Goal: Browse casually: Explore the website without a specific task or goal

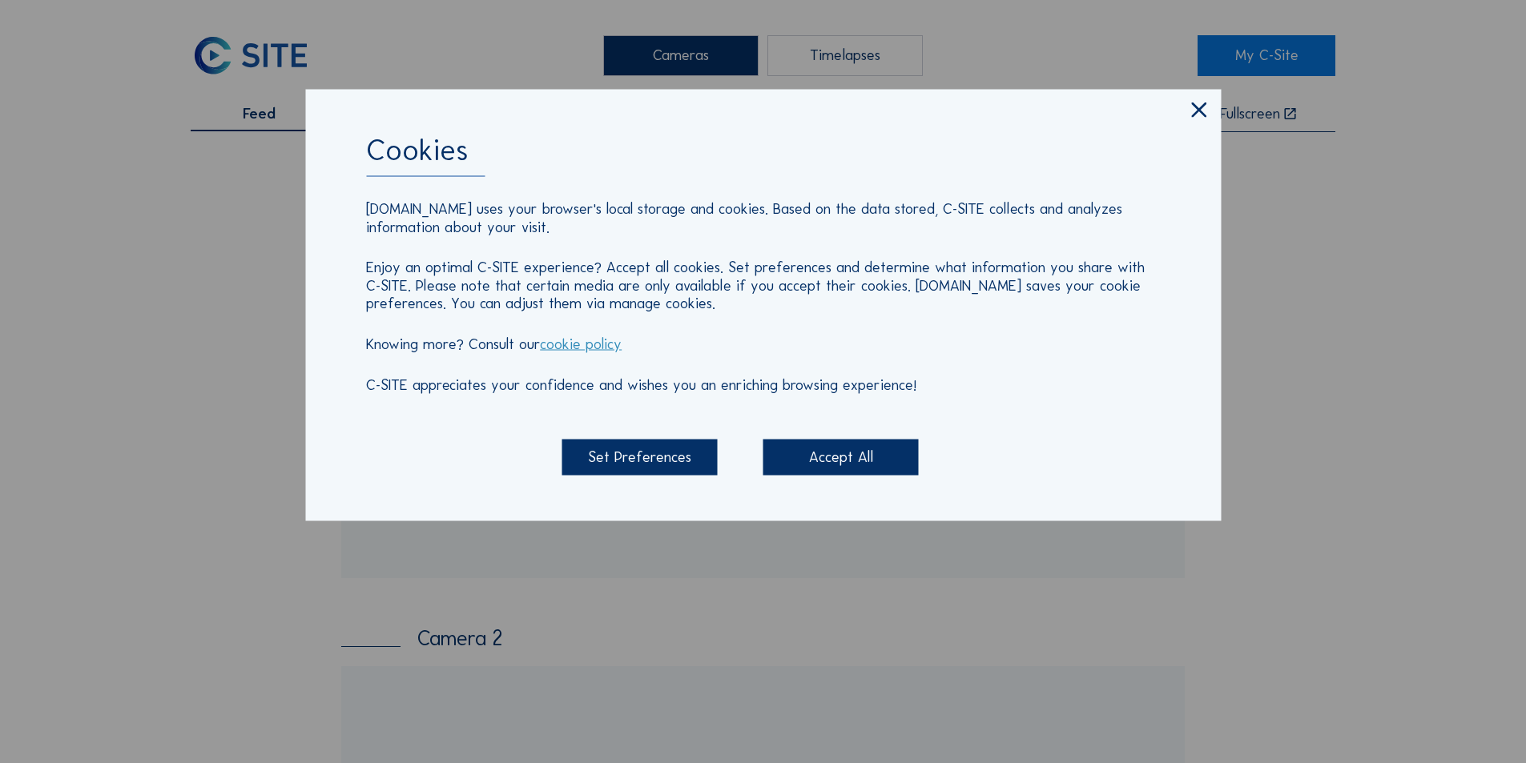
click at [1198, 111] on icon at bounding box center [1199, 111] width 26 height 26
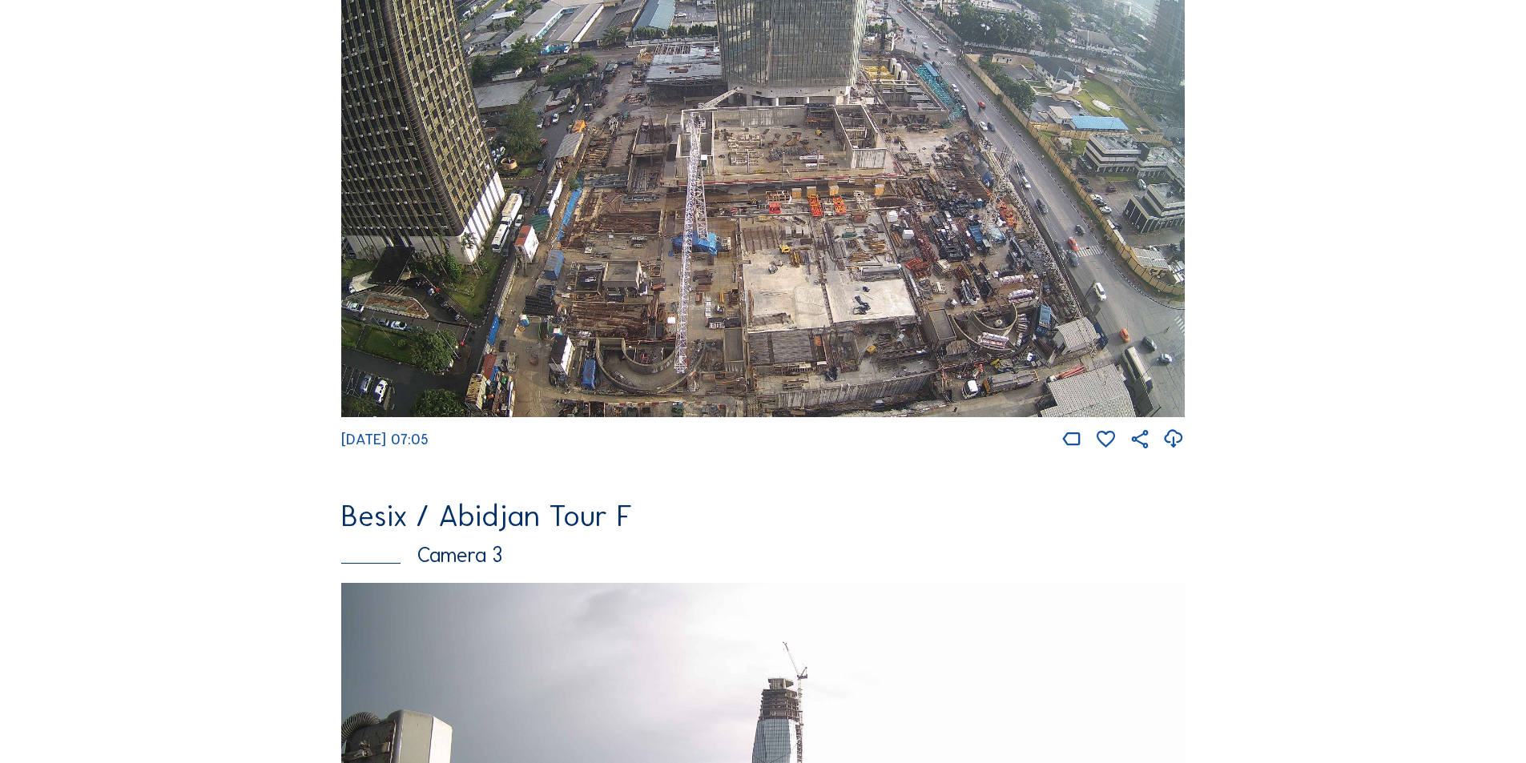
scroll to position [961, 0]
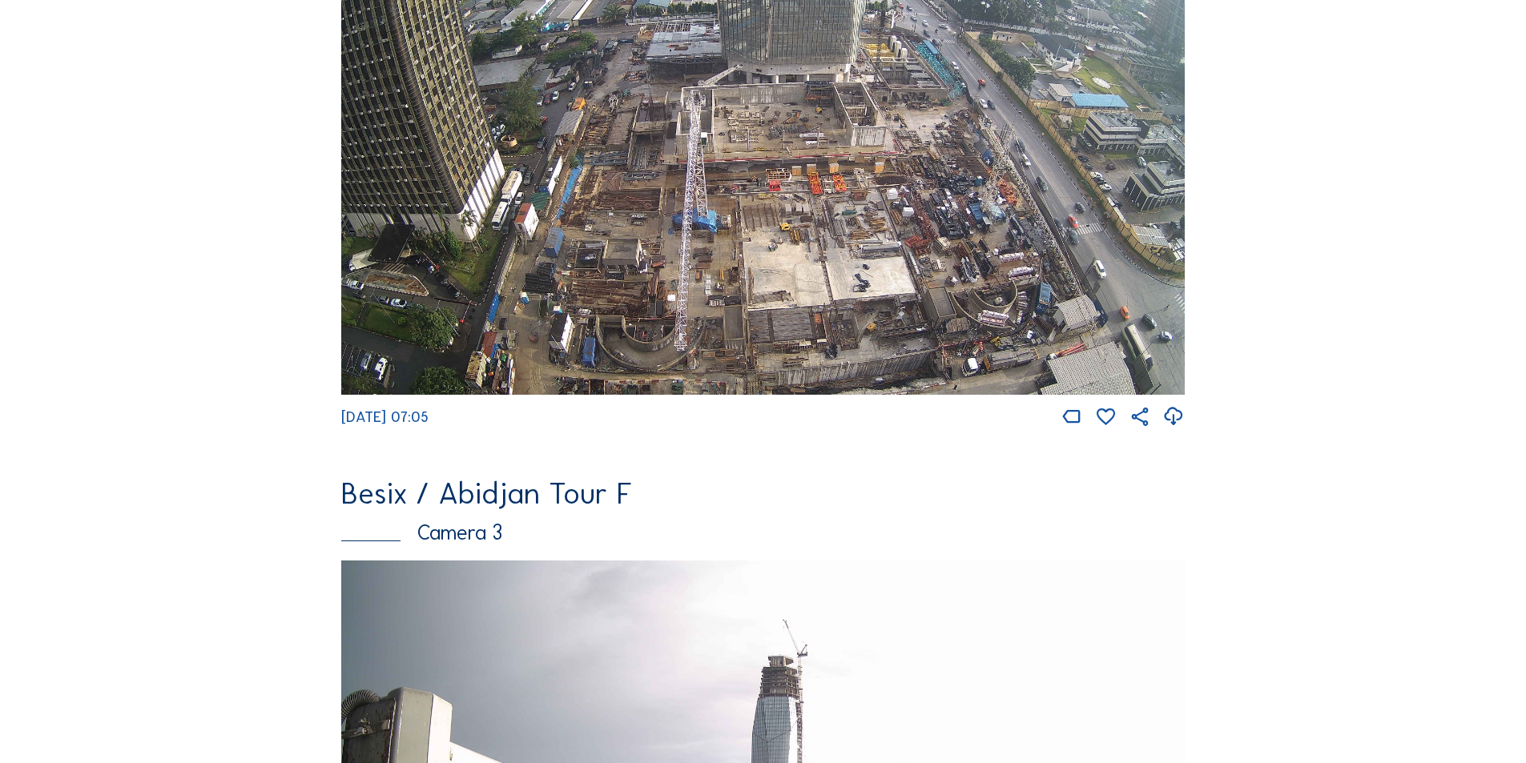
click at [869, 226] on img at bounding box center [763, 157] width 844 height 475
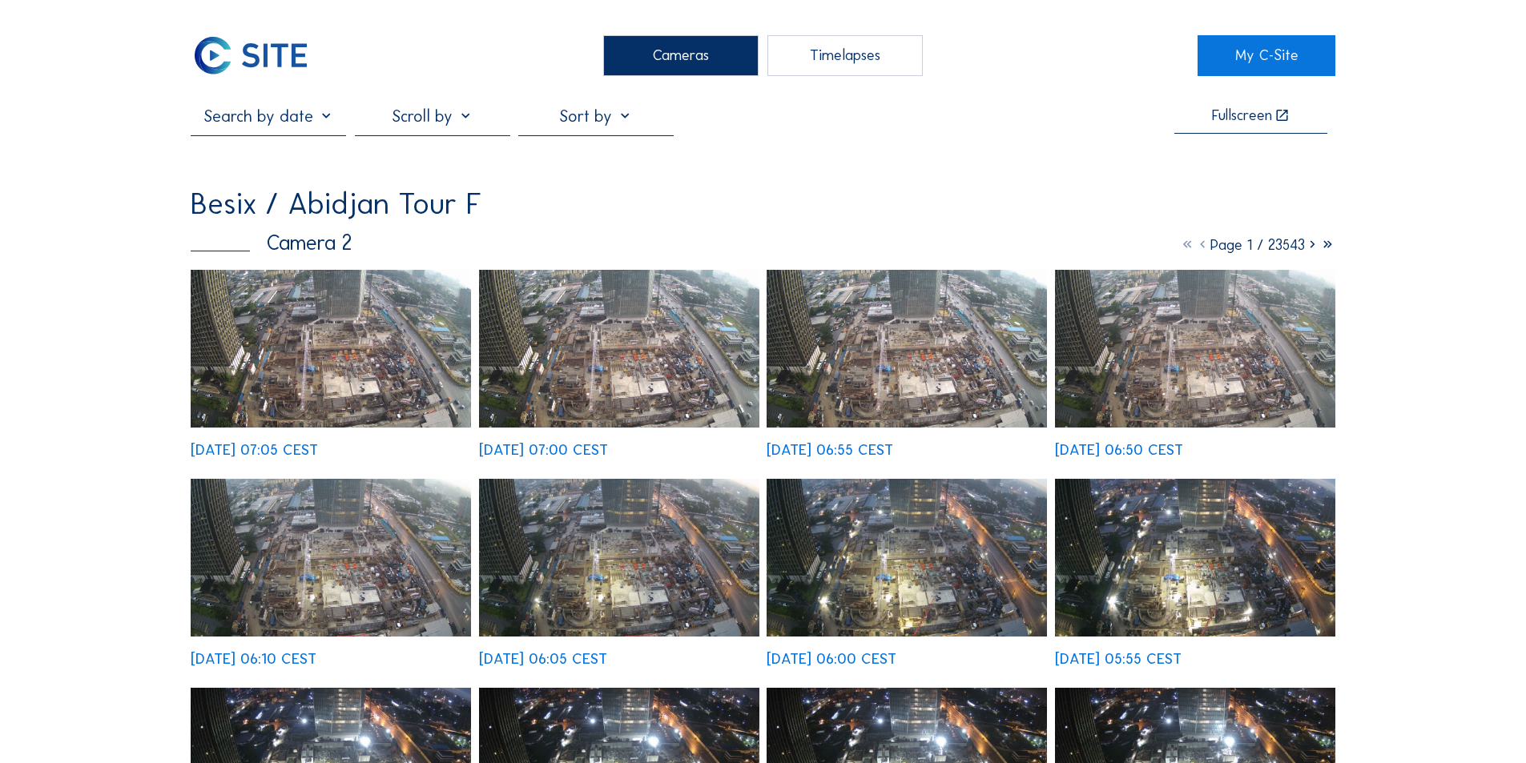
click at [348, 319] on img at bounding box center [331, 349] width 280 height 158
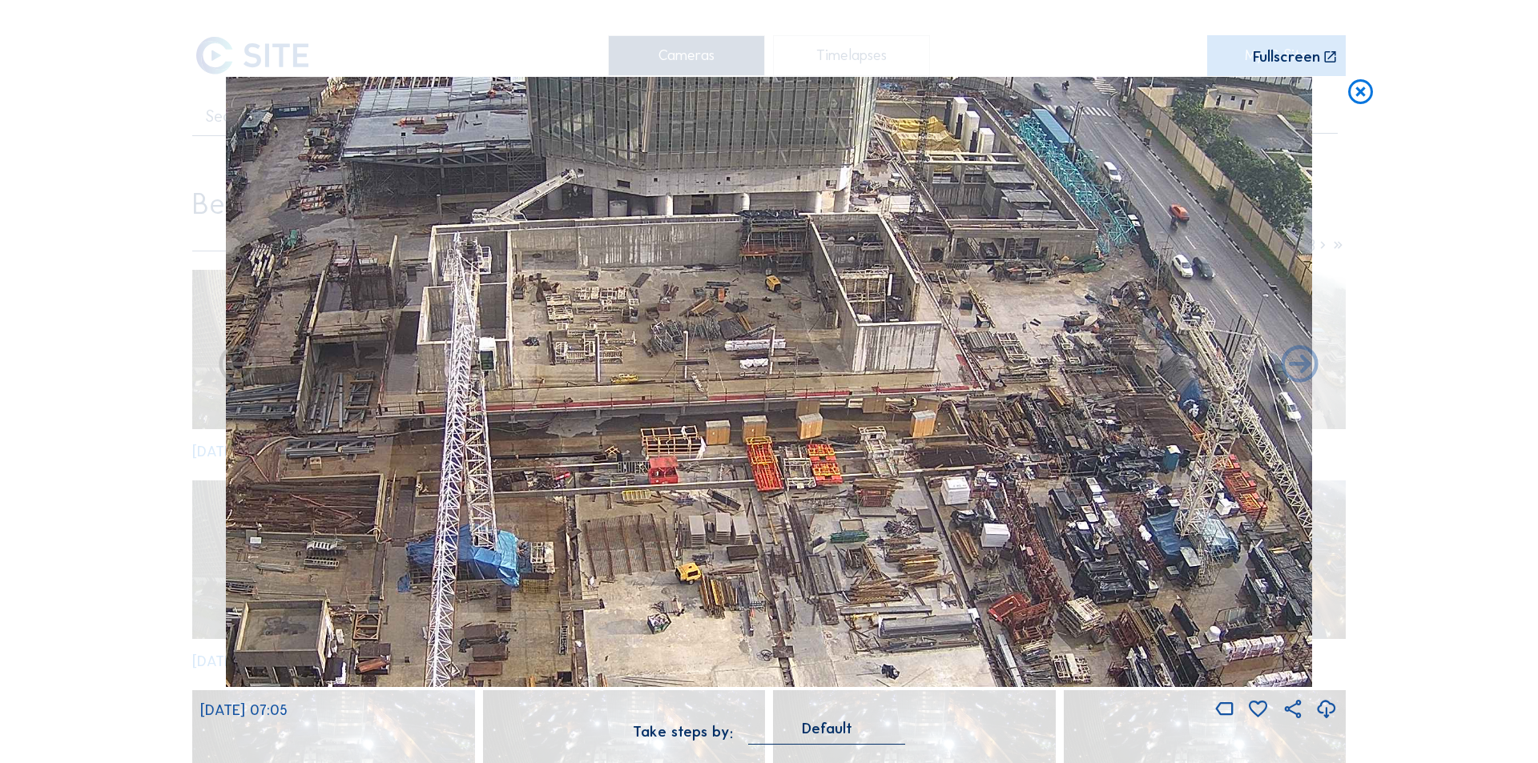
drag, startPoint x: 739, startPoint y: 278, endPoint x: 844, endPoint y: 444, distance: 195.8
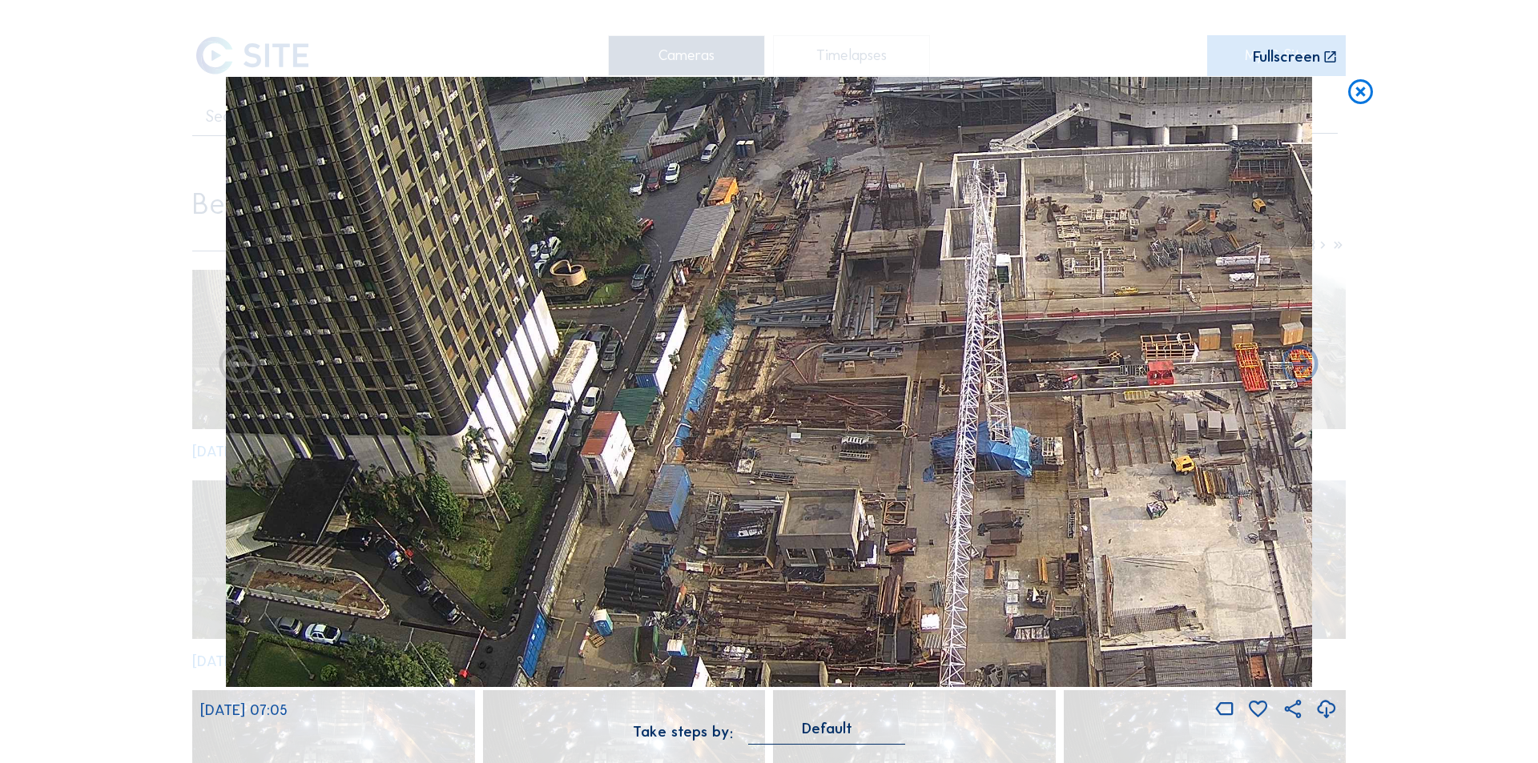
drag, startPoint x: 613, startPoint y: 312, endPoint x: 1109, endPoint y: 193, distance: 510.0
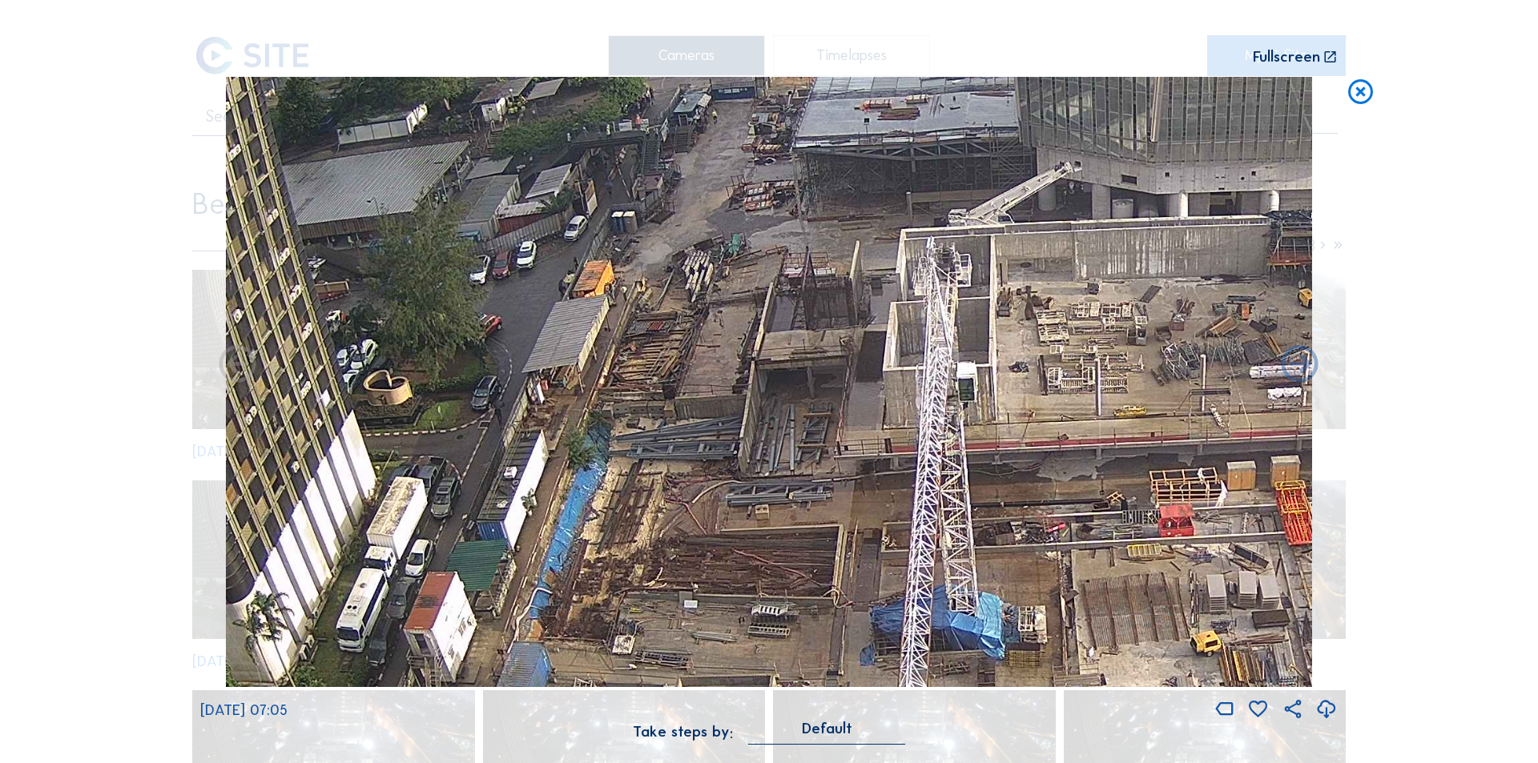
drag, startPoint x: 1050, startPoint y: 187, endPoint x: 952, endPoint y: 295, distance: 145.8
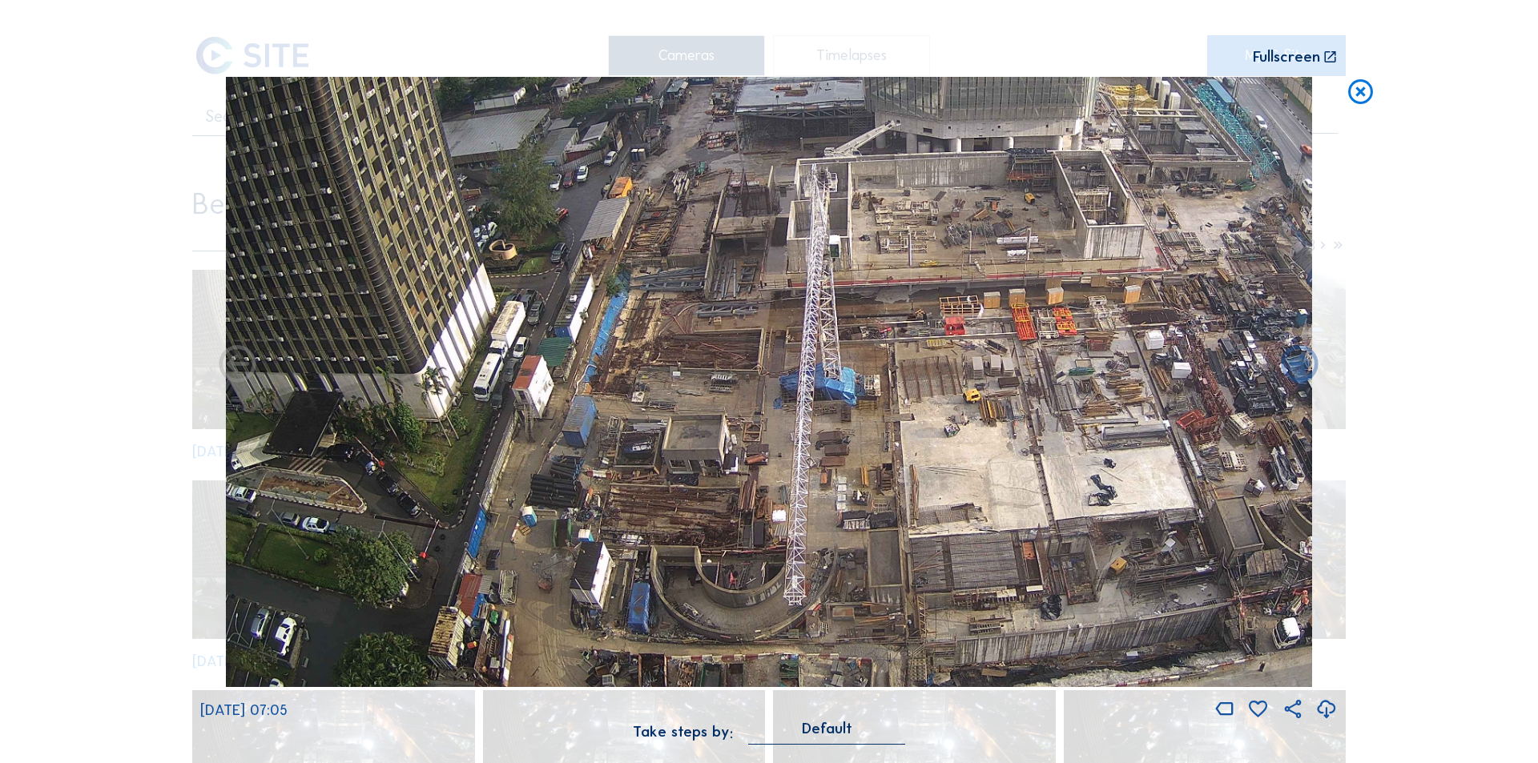
drag, startPoint x: 844, startPoint y: 372, endPoint x: 843, endPoint y: 139, distance: 233.1
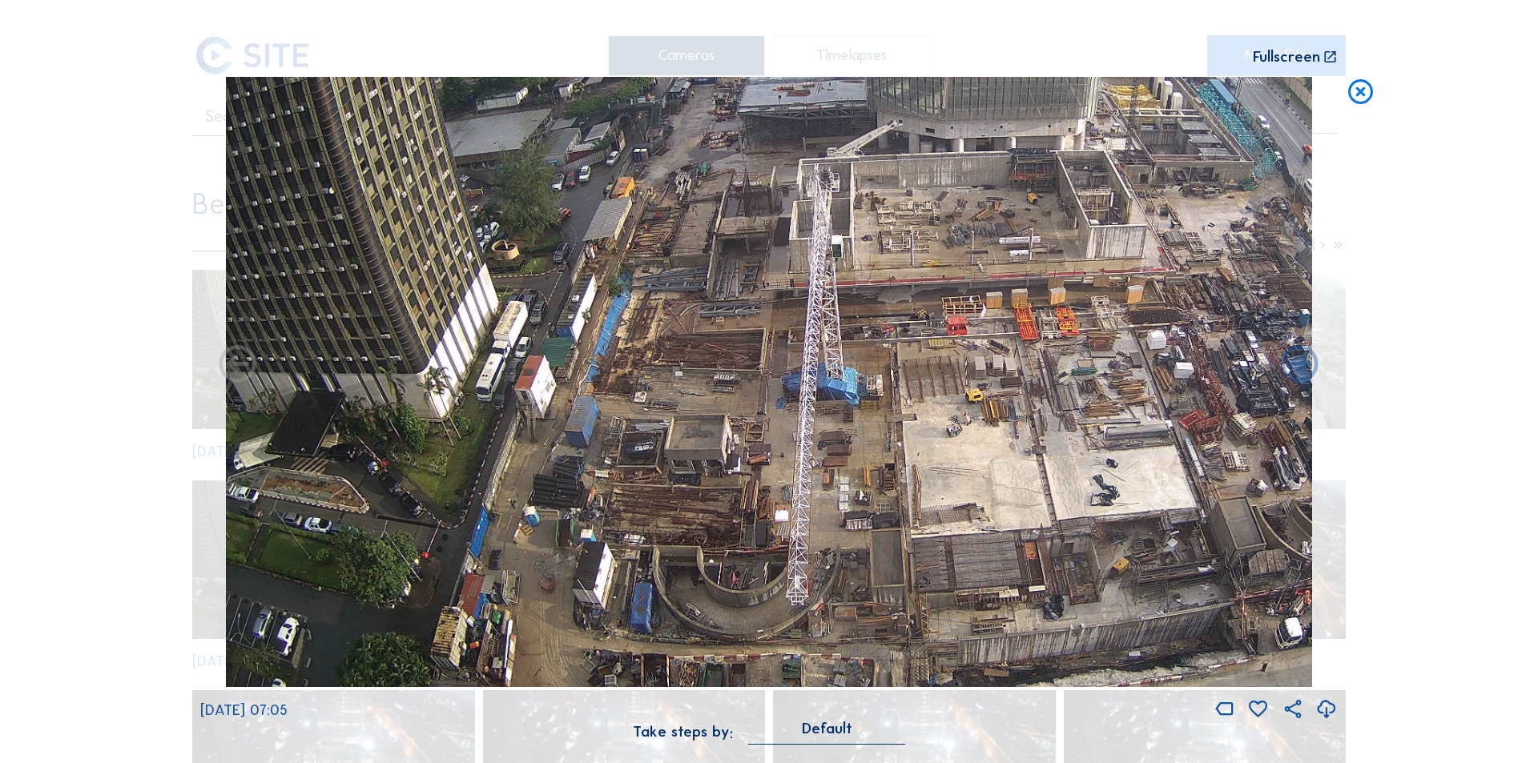
drag, startPoint x: 866, startPoint y: 317, endPoint x: 872, endPoint y: 228, distance: 89.1
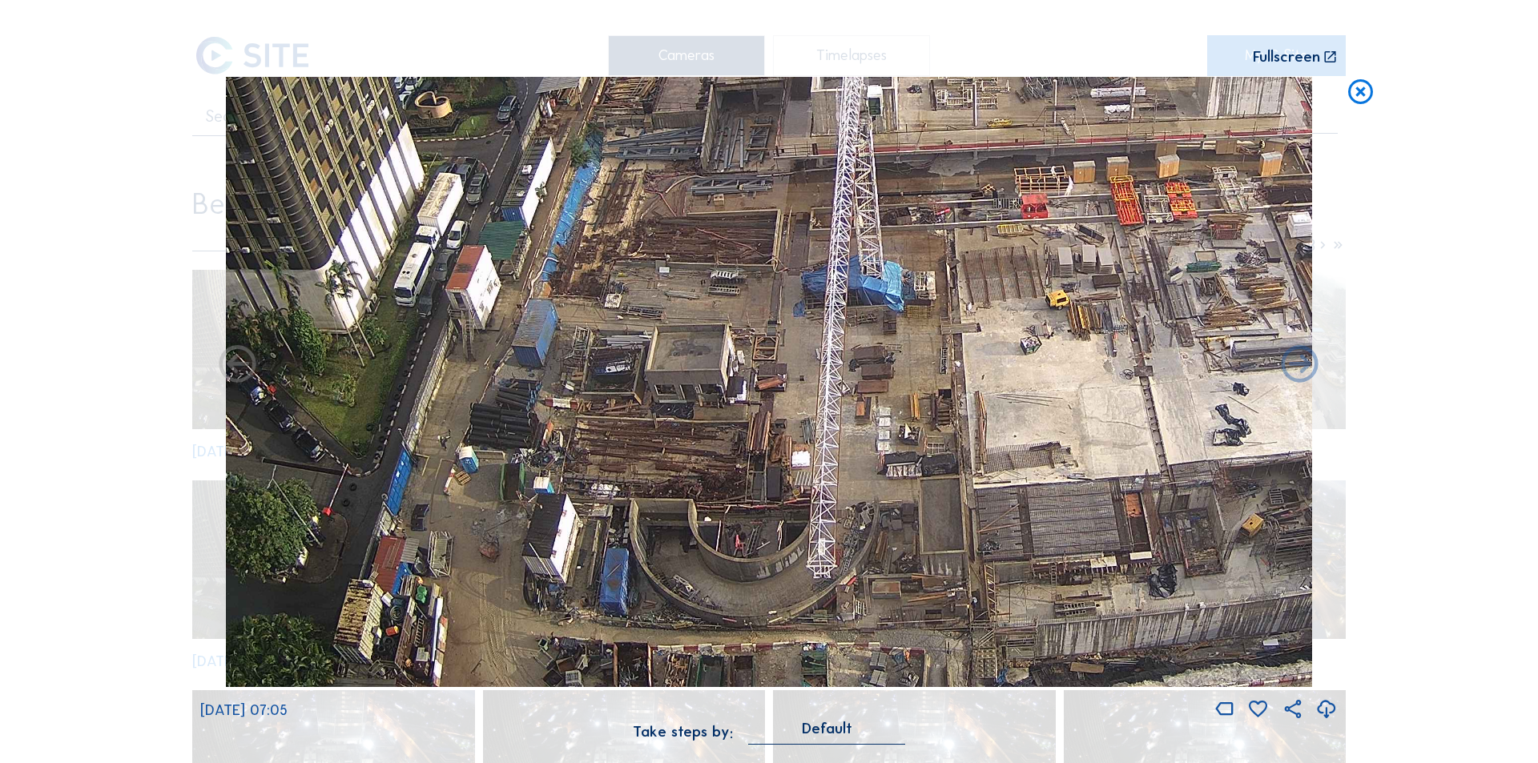
drag, startPoint x: 864, startPoint y: 282, endPoint x: 872, endPoint y: 167, distance: 114.8
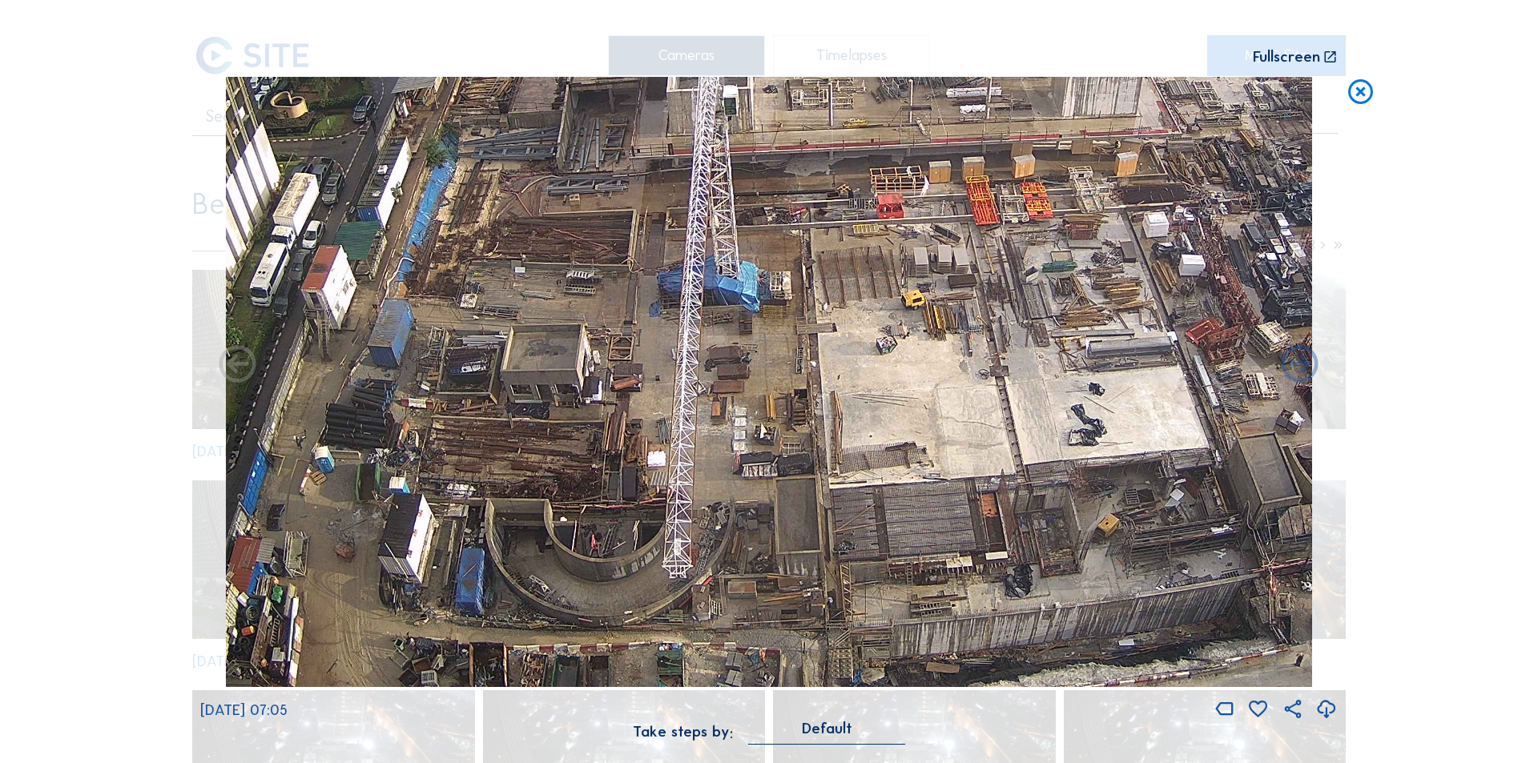
drag, startPoint x: 1104, startPoint y: 291, endPoint x: 823, endPoint y: 215, distance: 290.5
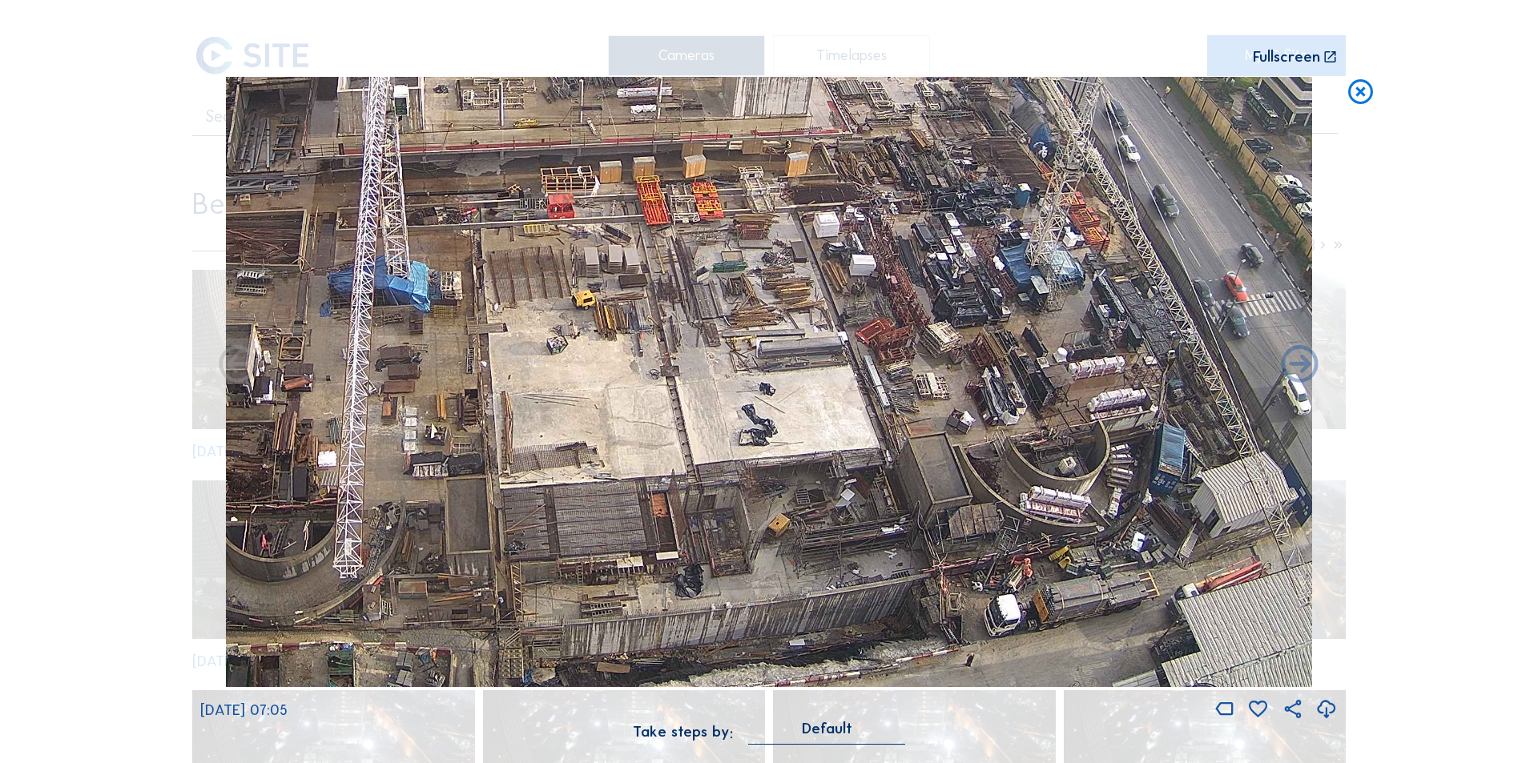
drag, startPoint x: 1250, startPoint y: 254, endPoint x: 1054, endPoint y: 222, distance: 198.1
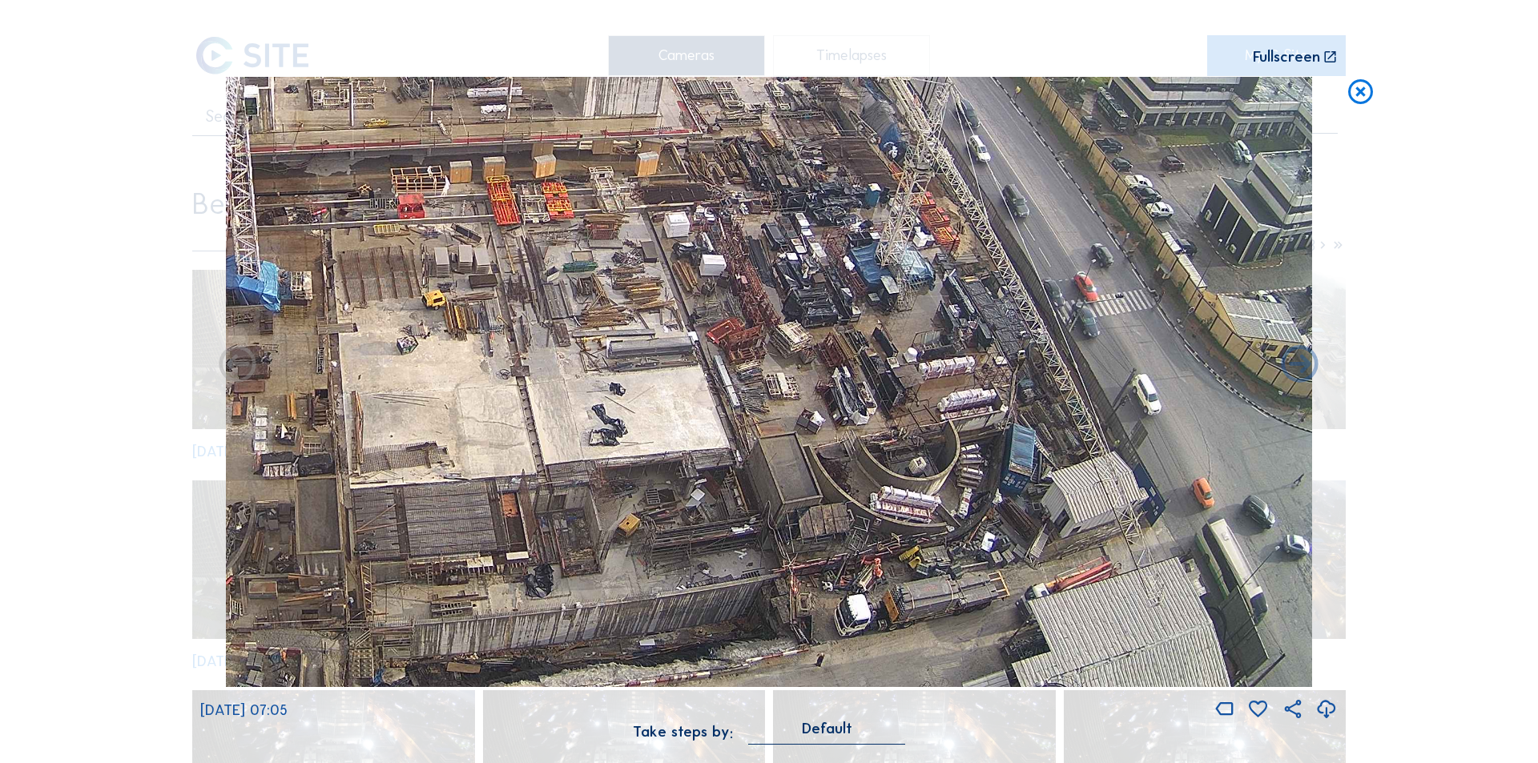
drag, startPoint x: 1084, startPoint y: 313, endPoint x: 972, endPoint y: 287, distance: 115.2
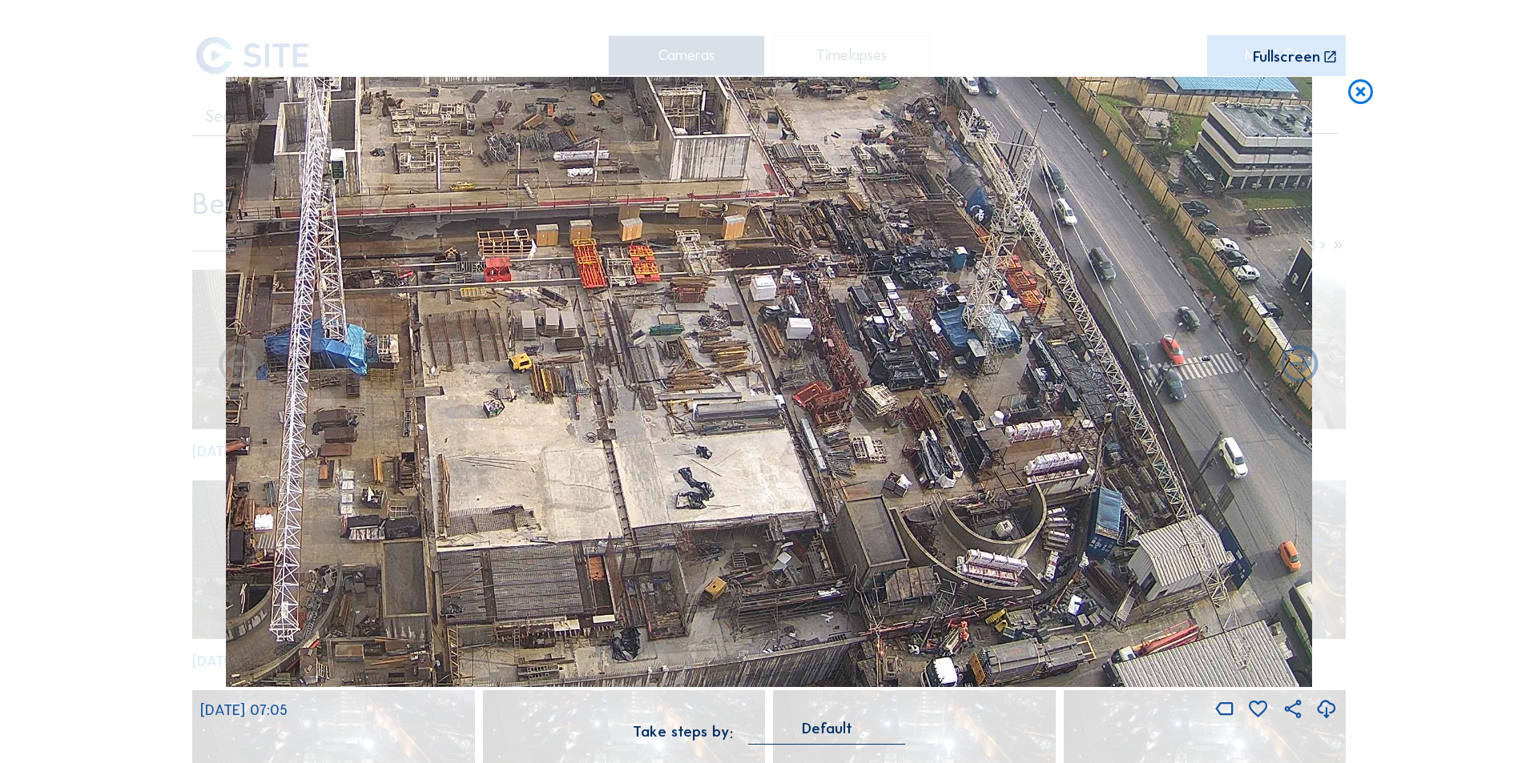
drag, startPoint x: 611, startPoint y: 508, endPoint x: 665, endPoint y: 528, distance: 57.3
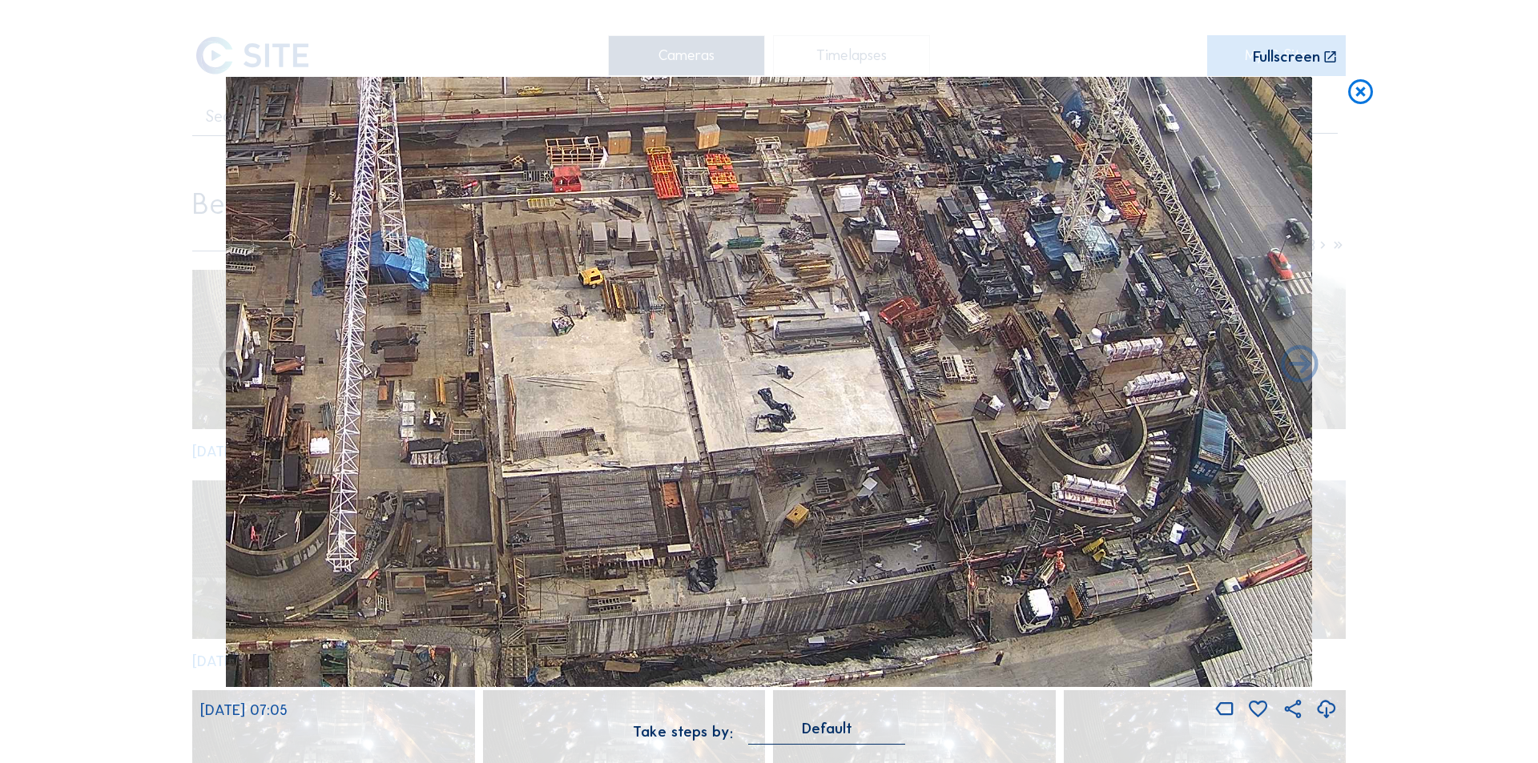
drag, startPoint x: 816, startPoint y: 600, endPoint x: 781, endPoint y: 415, distance: 188.4
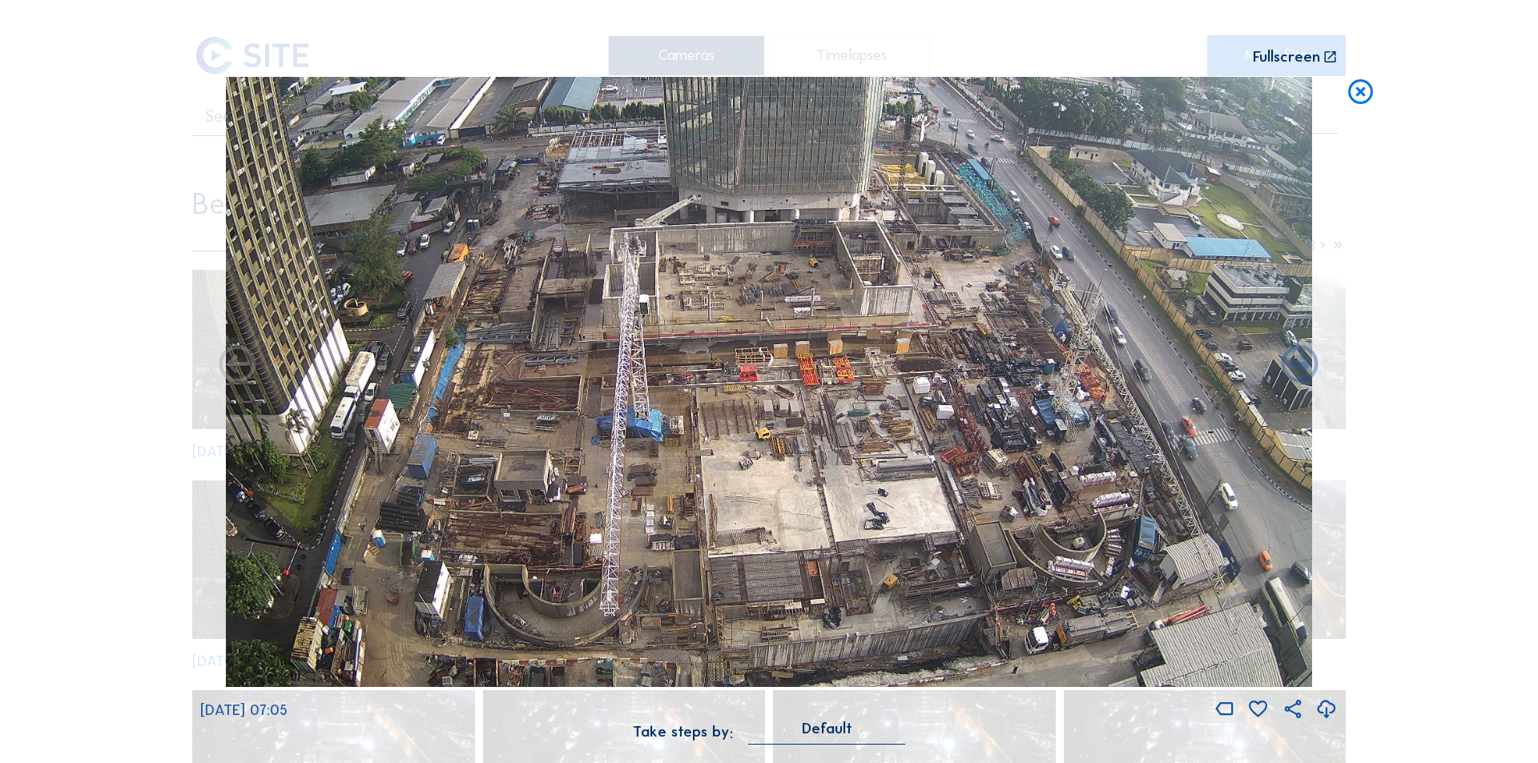
drag, startPoint x: 587, startPoint y: 552, endPoint x: 747, endPoint y: 473, distance: 178.8
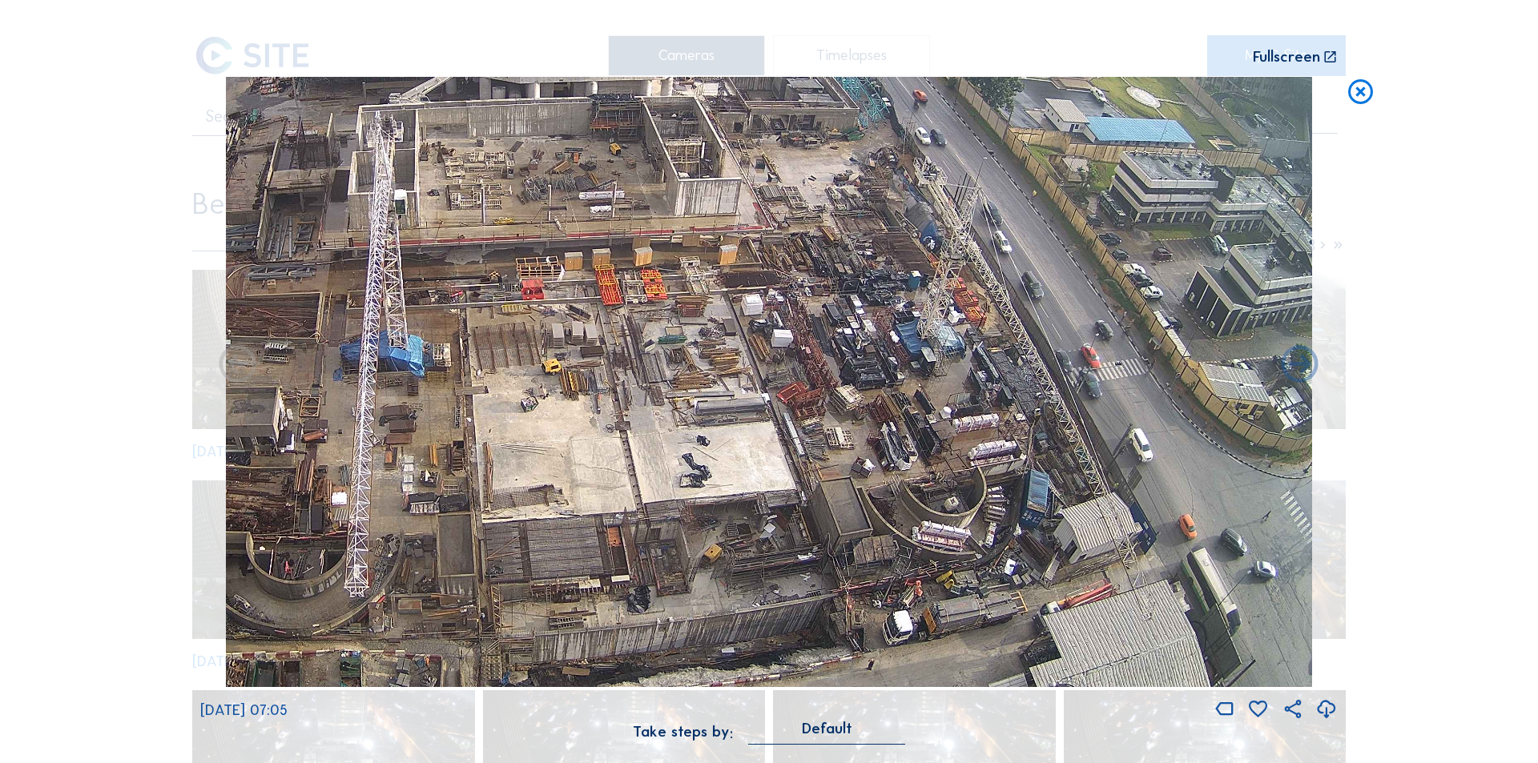
drag, startPoint x: 989, startPoint y: 461, endPoint x: 788, endPoint y: 388, distance: 214.1
click at [1366, 99] on icon at bounding box center [1361, 92] width 30 height 30
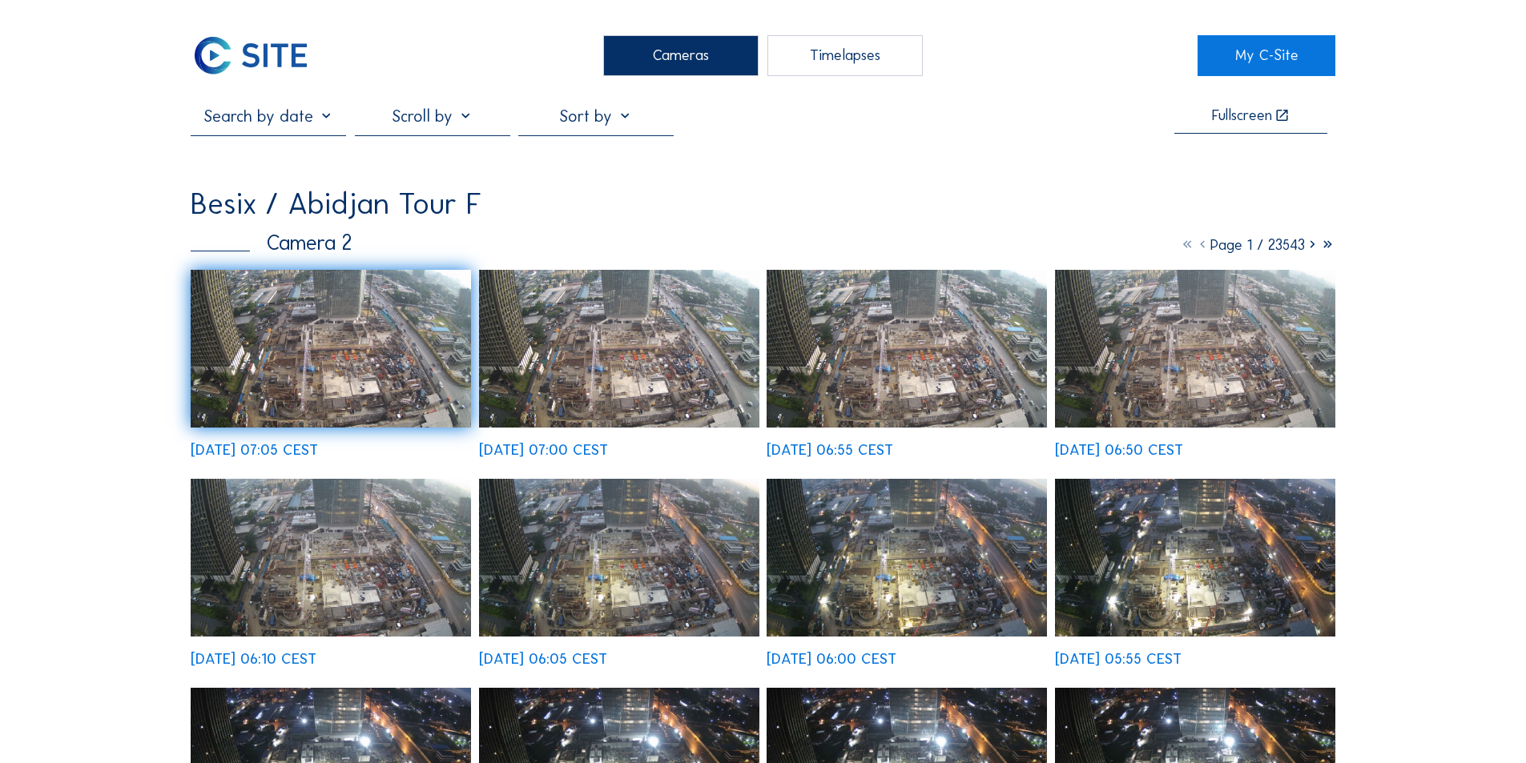
click at [304, 351] on img at bounding box center [331, 349] width 280 height 158
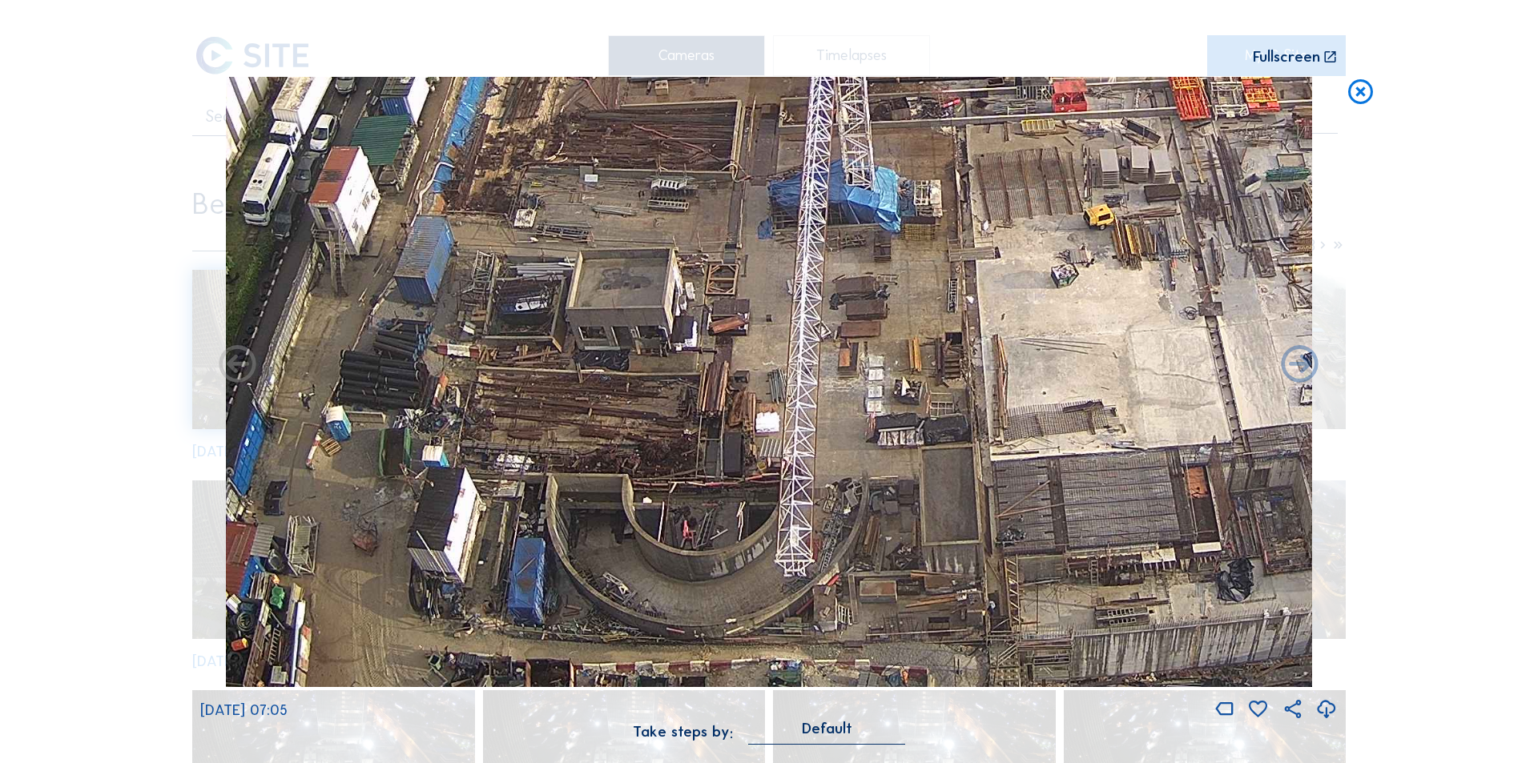
drag, startPoint x: 650, startPoint y: 525, endPoint x: 673, endPoint y: 367, distance: 160.2
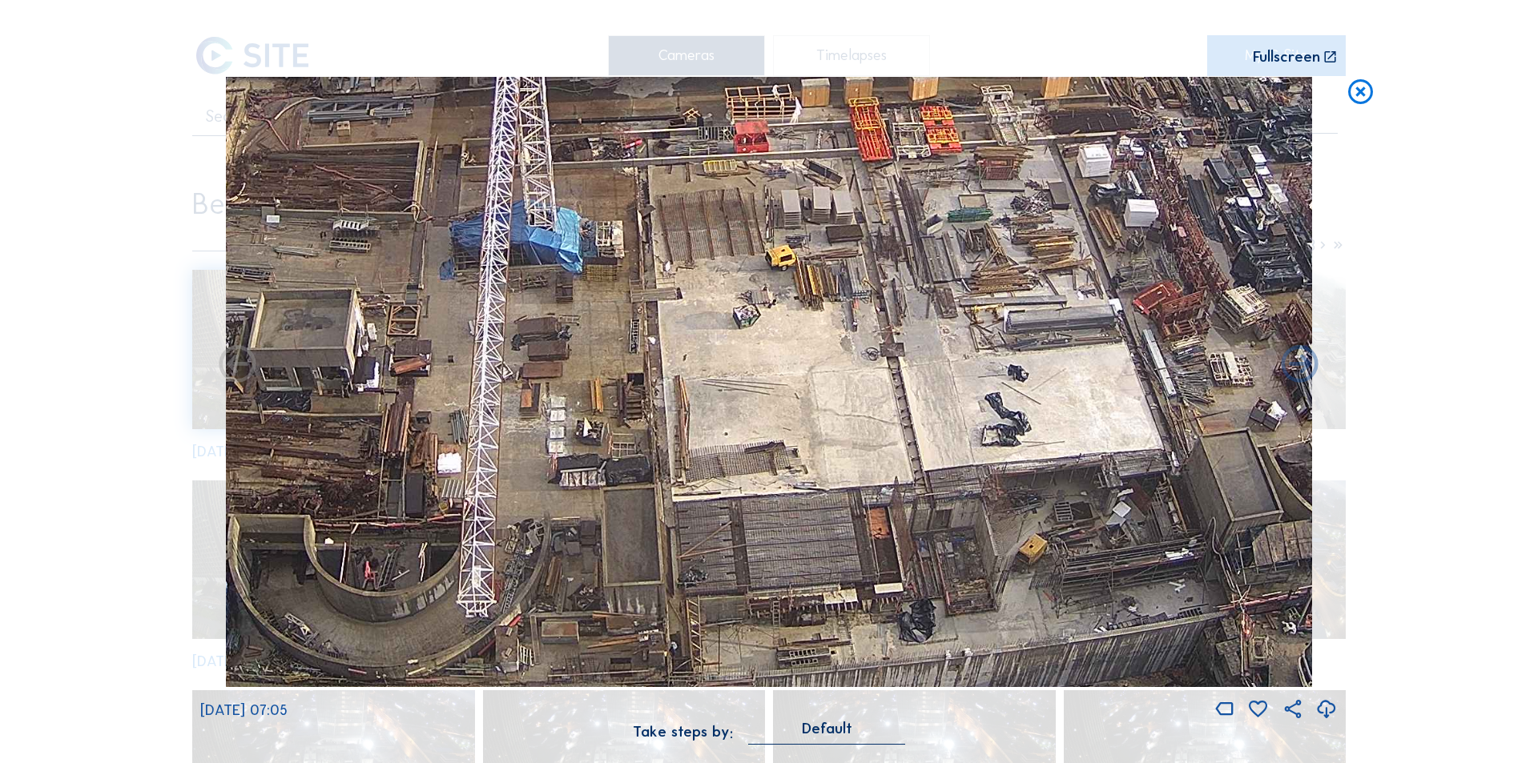
drag, startPoint x: 923, startPoint y: 406, endPoint x: 601, endPoint y: 449, distance: 324.8
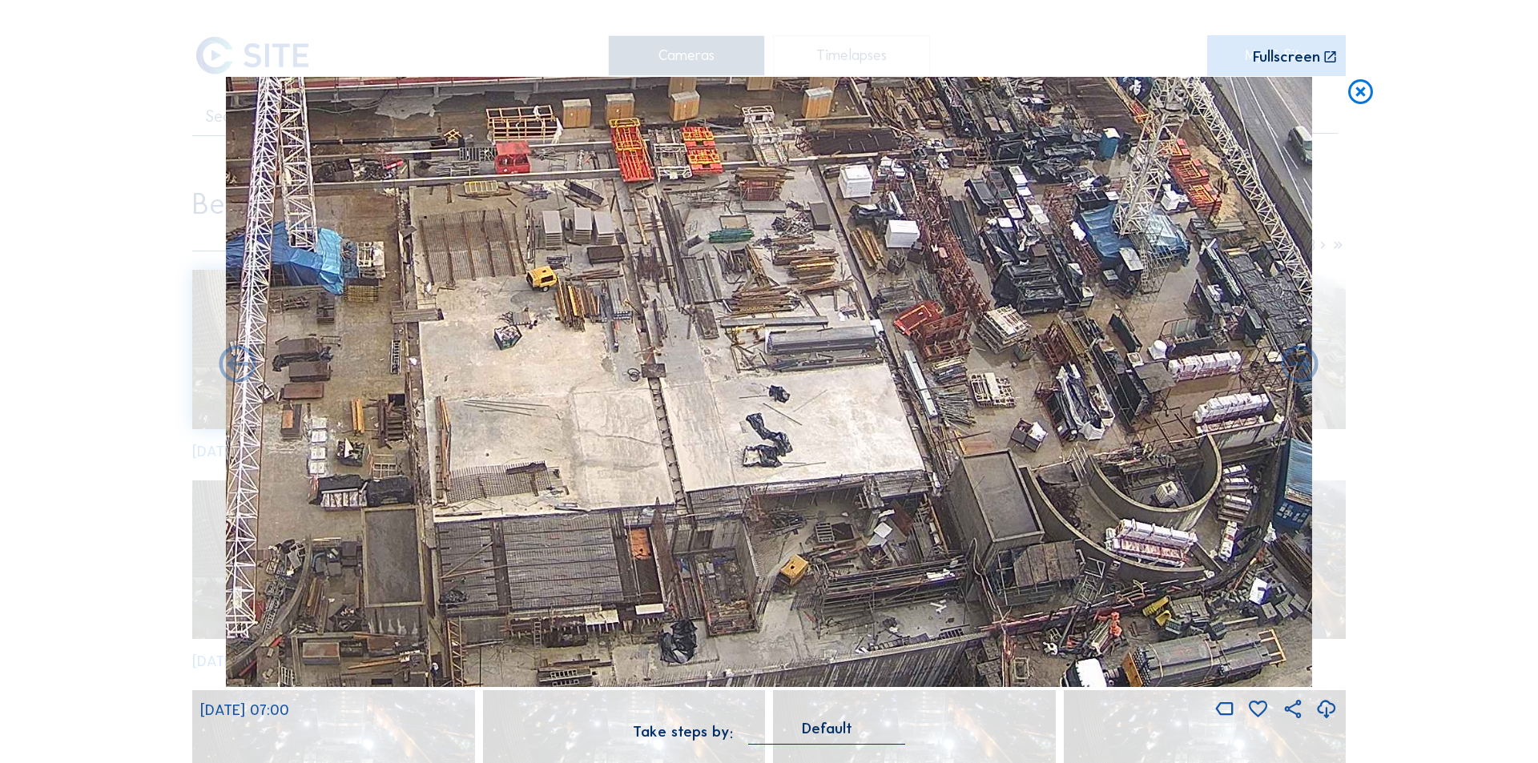
drag, startPoint x: 947, startPoint y: 444, endPoint x: 712, endPoint y: 463, distance: 235.5
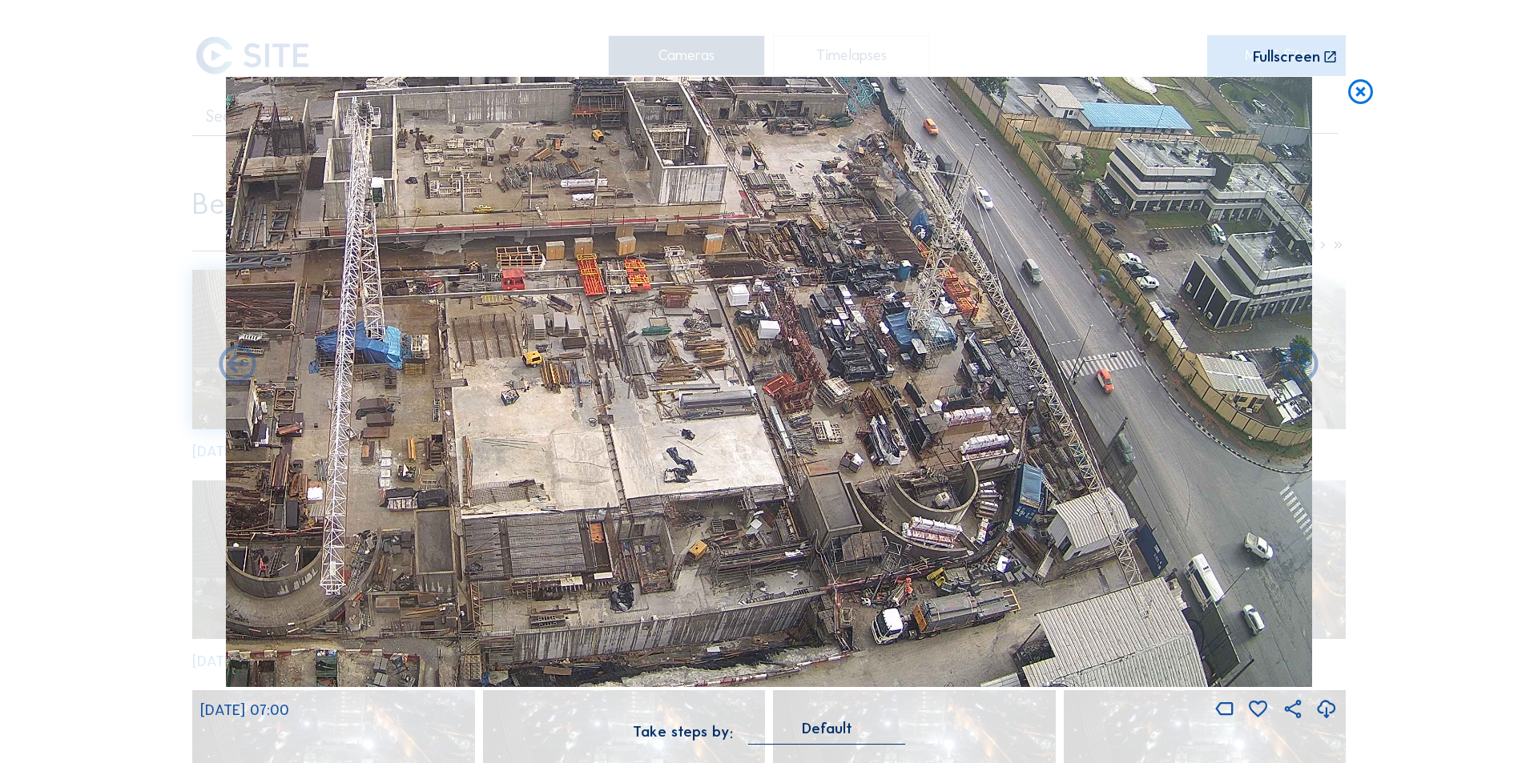
drag, startPoint x: 839, startPoint y: 424, endPoint x: 746, endPoint y: 424, distance: 92.9
drag, startPoint x: 888, startPoint y: 484, endPoint x: 856, endPoint y: 387, distance: 101.8
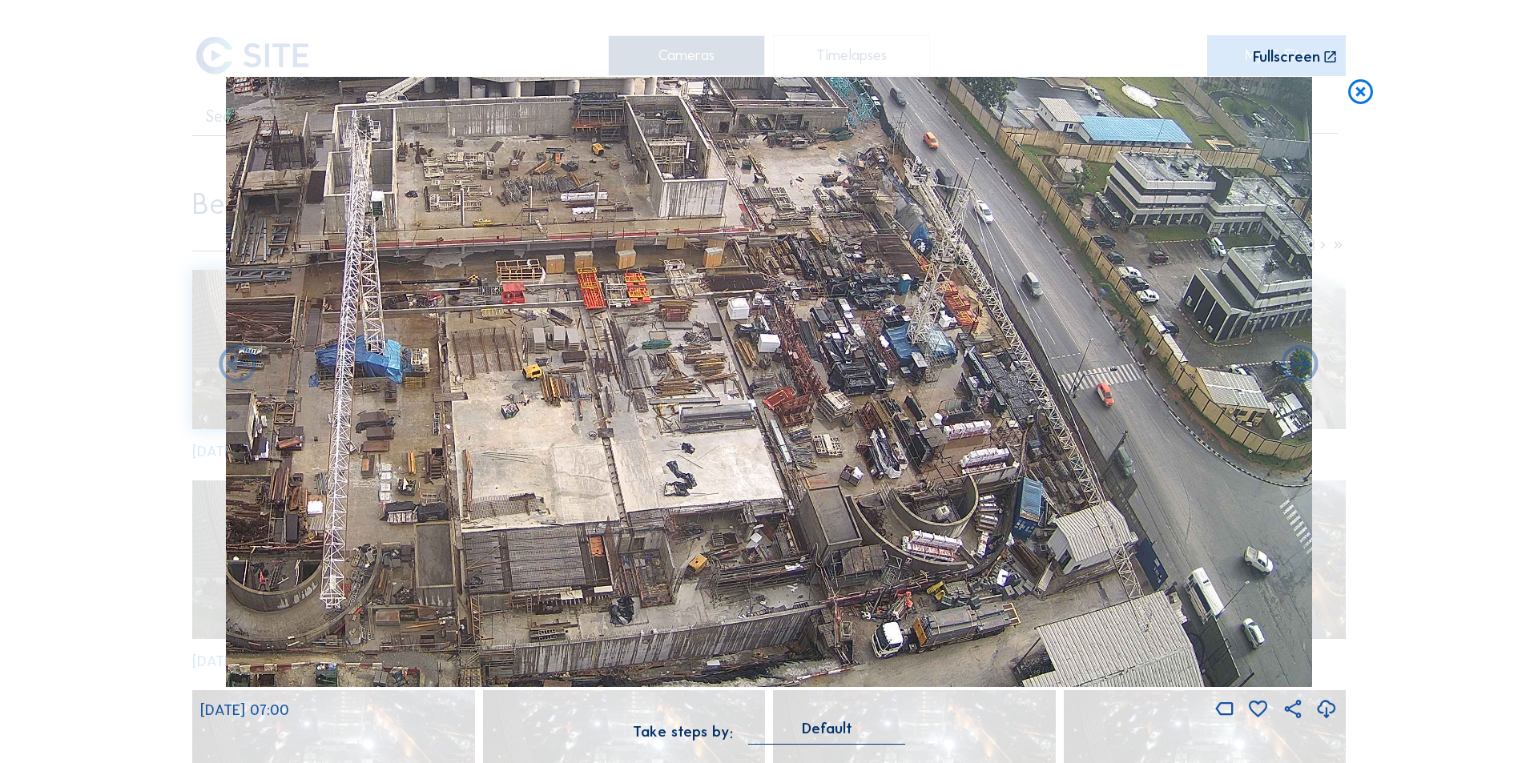
drag, startPoint x: 1014, startPoint y: 352, endPoint x: 932, endPoint y: 365, distance: 83.6
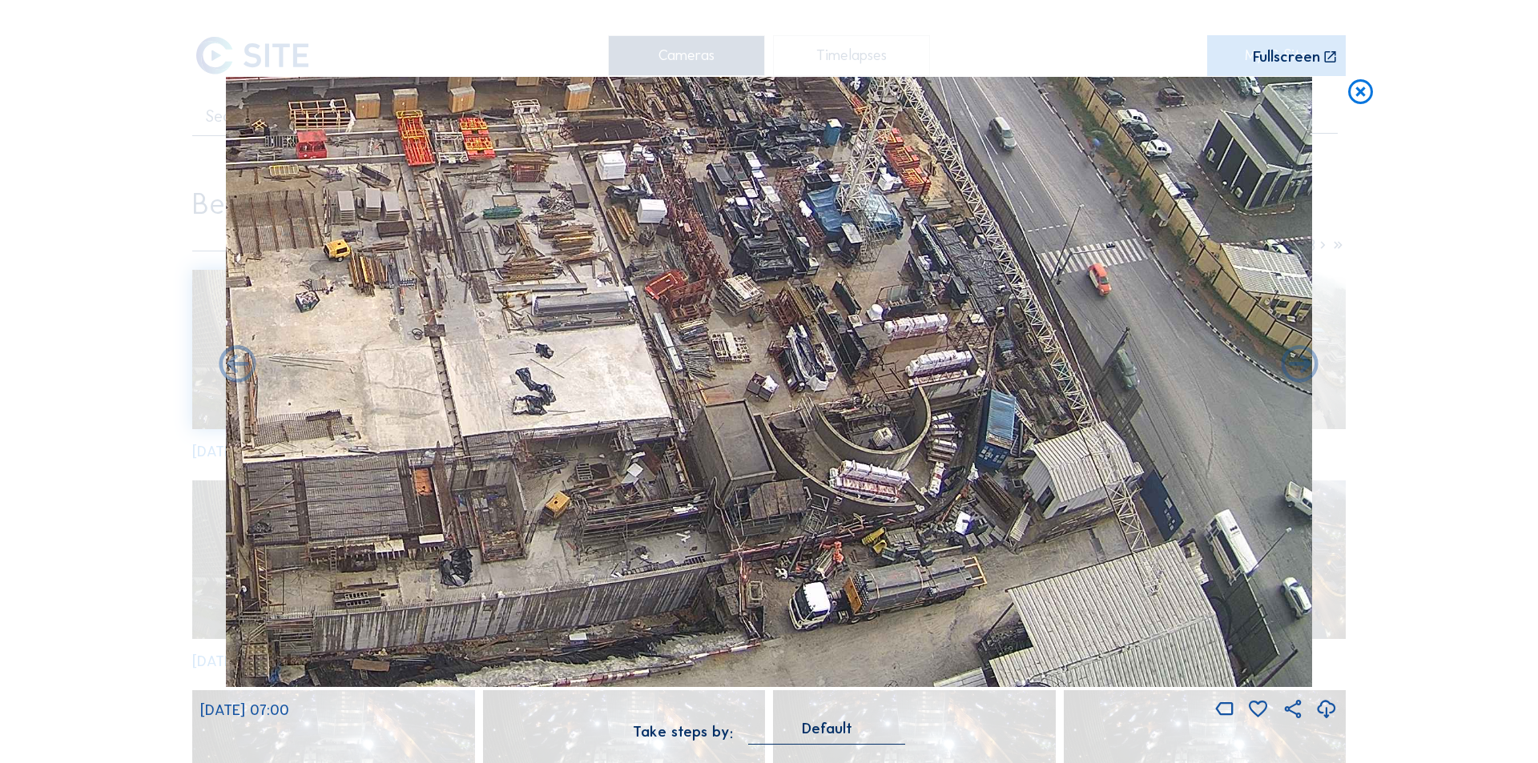
drag, startPoint x: 1091, startPoint y: 545, endPoint x: 1051, endPoint y: 438, distance: 113.8
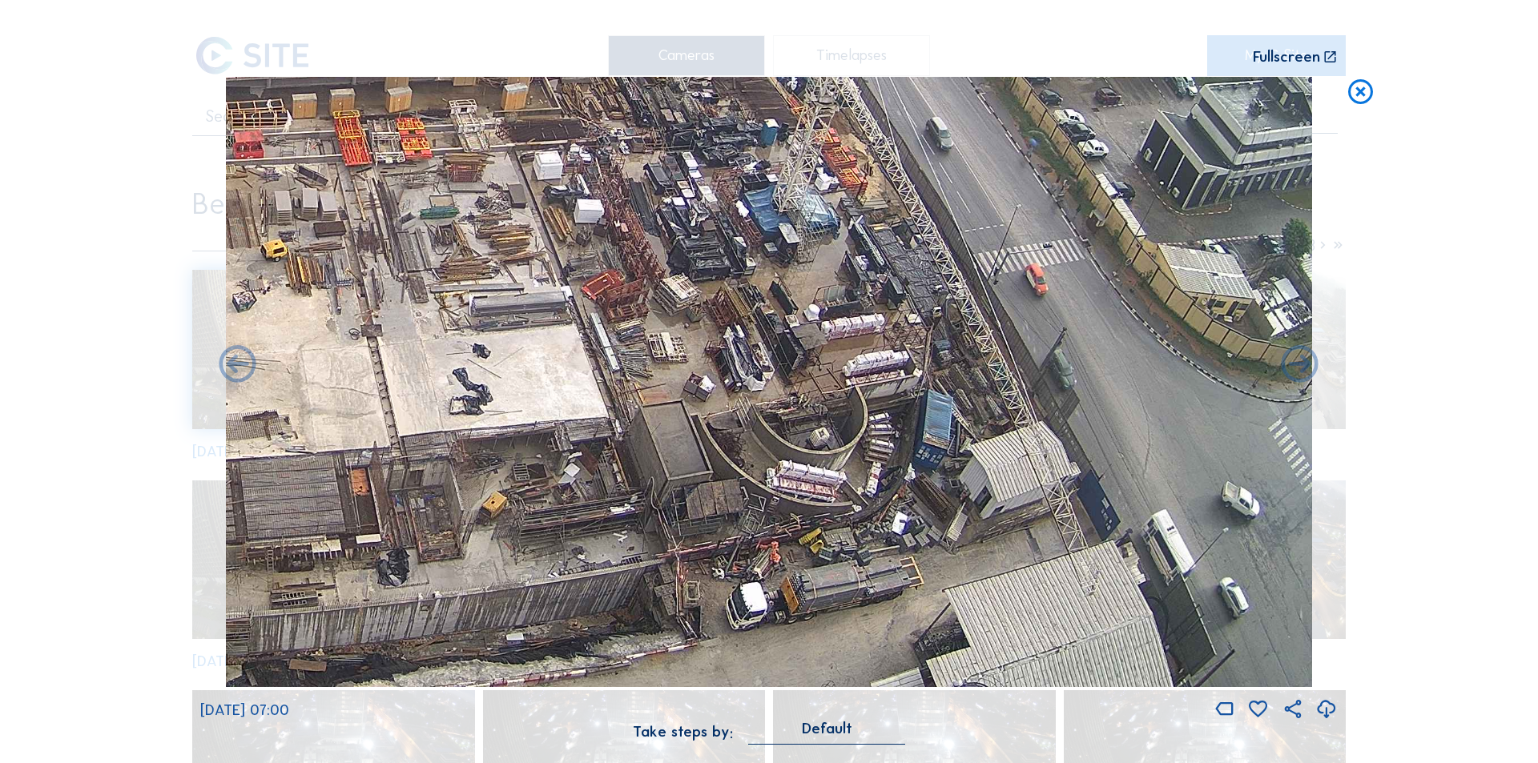
drag, startPoint x: 990, startPoint y: 508, endPoint x: 781, endPoint y: 372, distance: 249.5
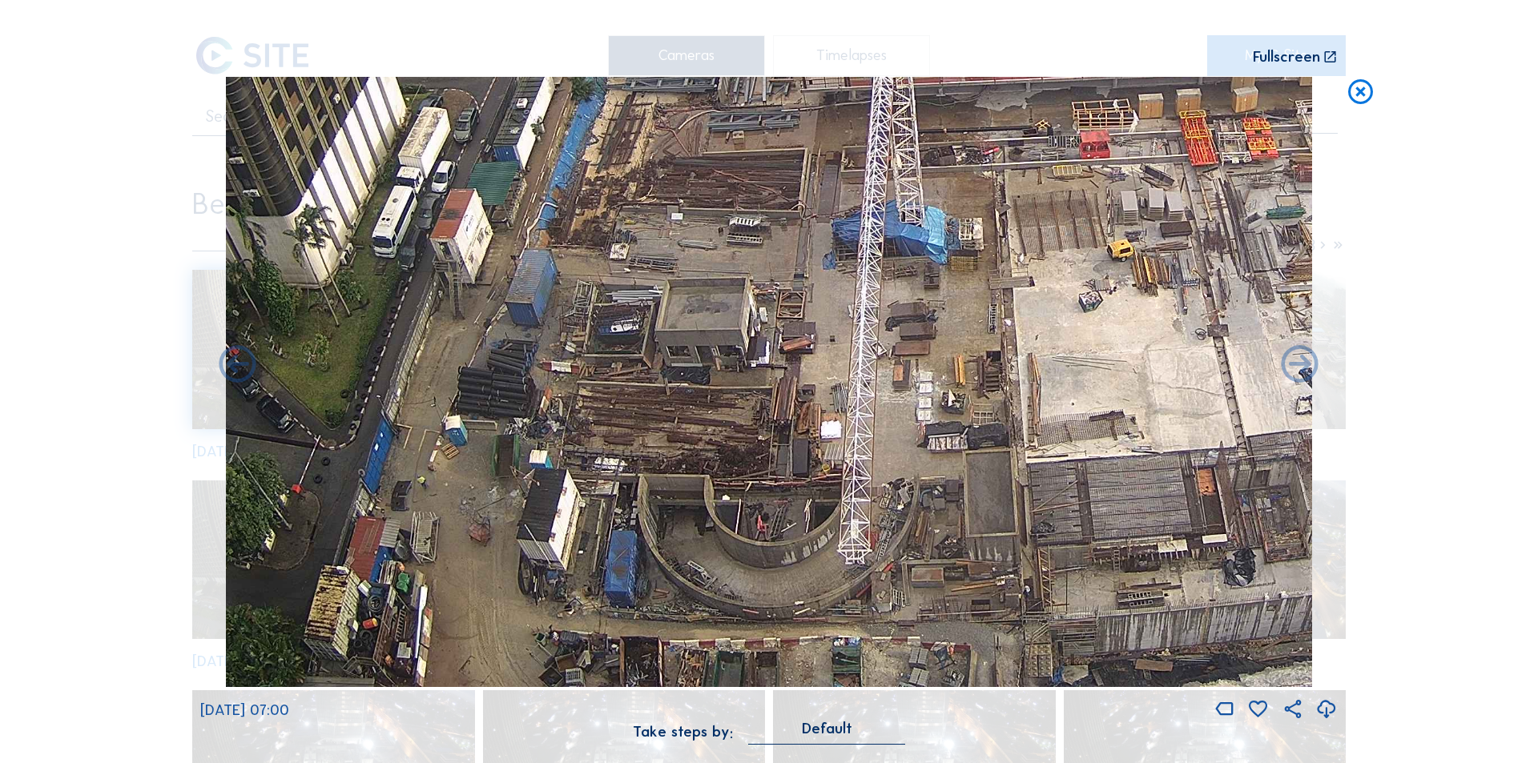
drag, startPoint x: 438, startPoint y: 468, endPoint x: 1284, endPoint y: 434, distance: 846.6
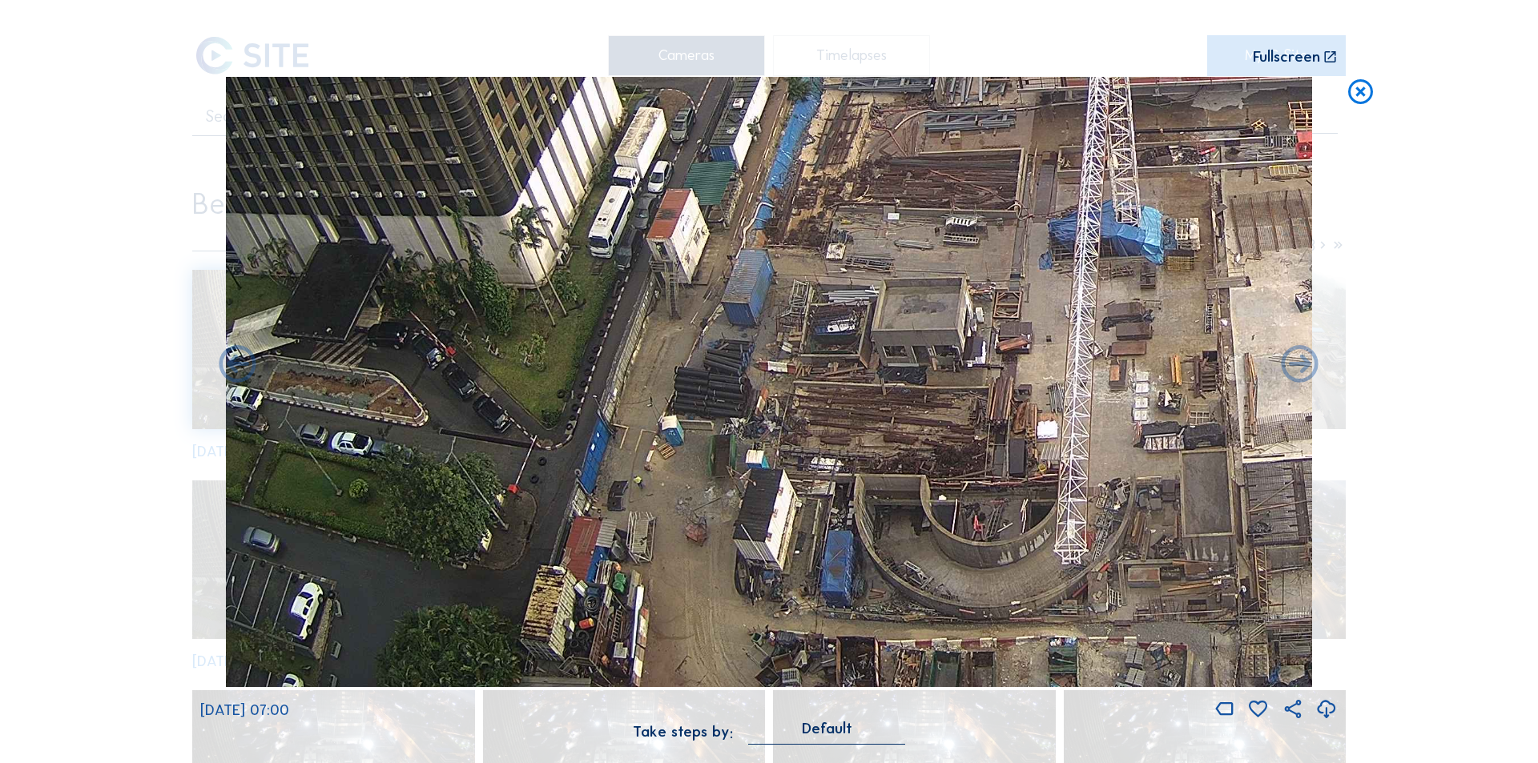
drag, startPoint x: 876, startPoint y: 510, endPoint x: 1093, endPoint y: 437, distance: 228.5
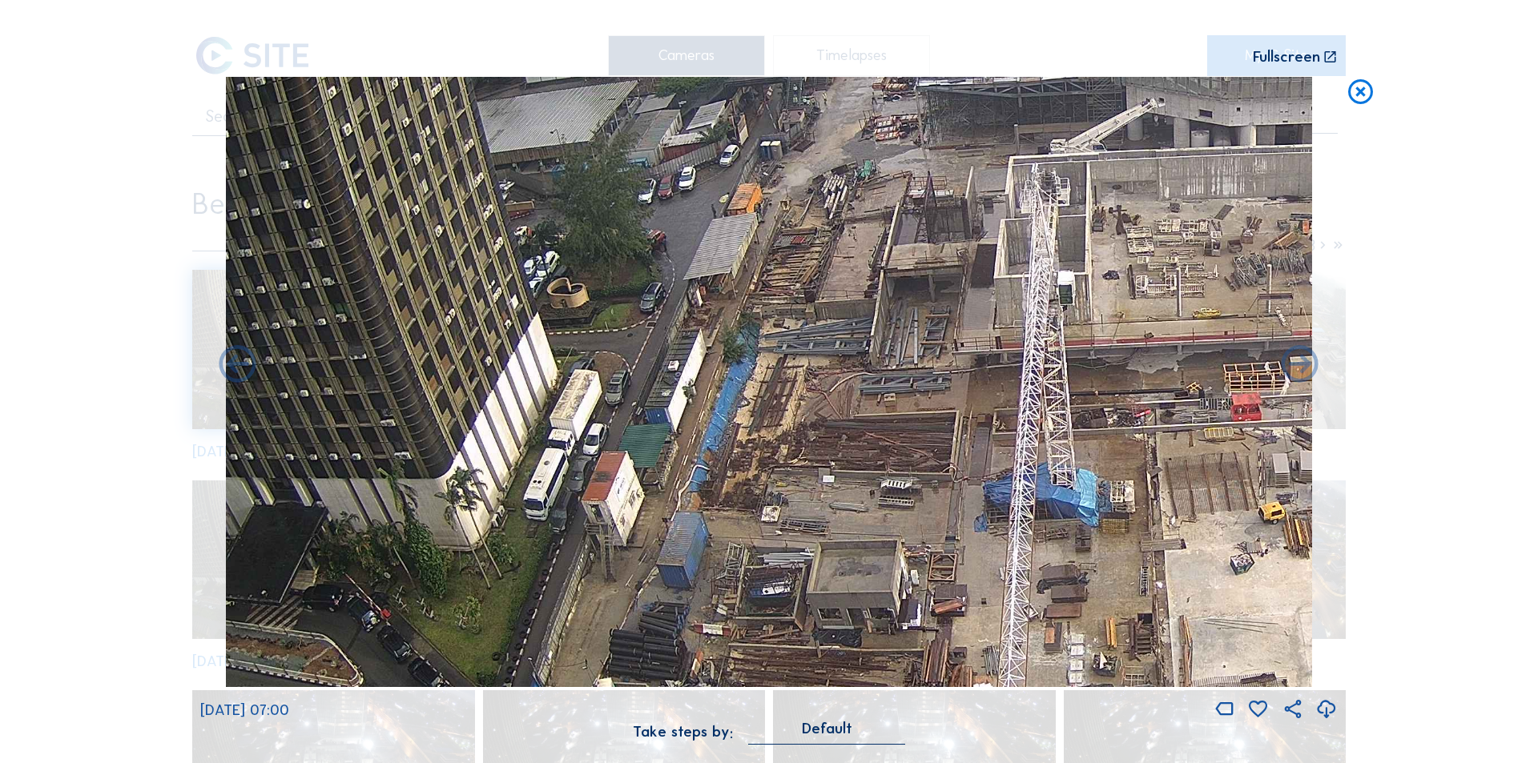
drag, startPoint x: 1100, startPoint y: 287, endPoint x: 1033, endPoint y: 574, distance: 295.3
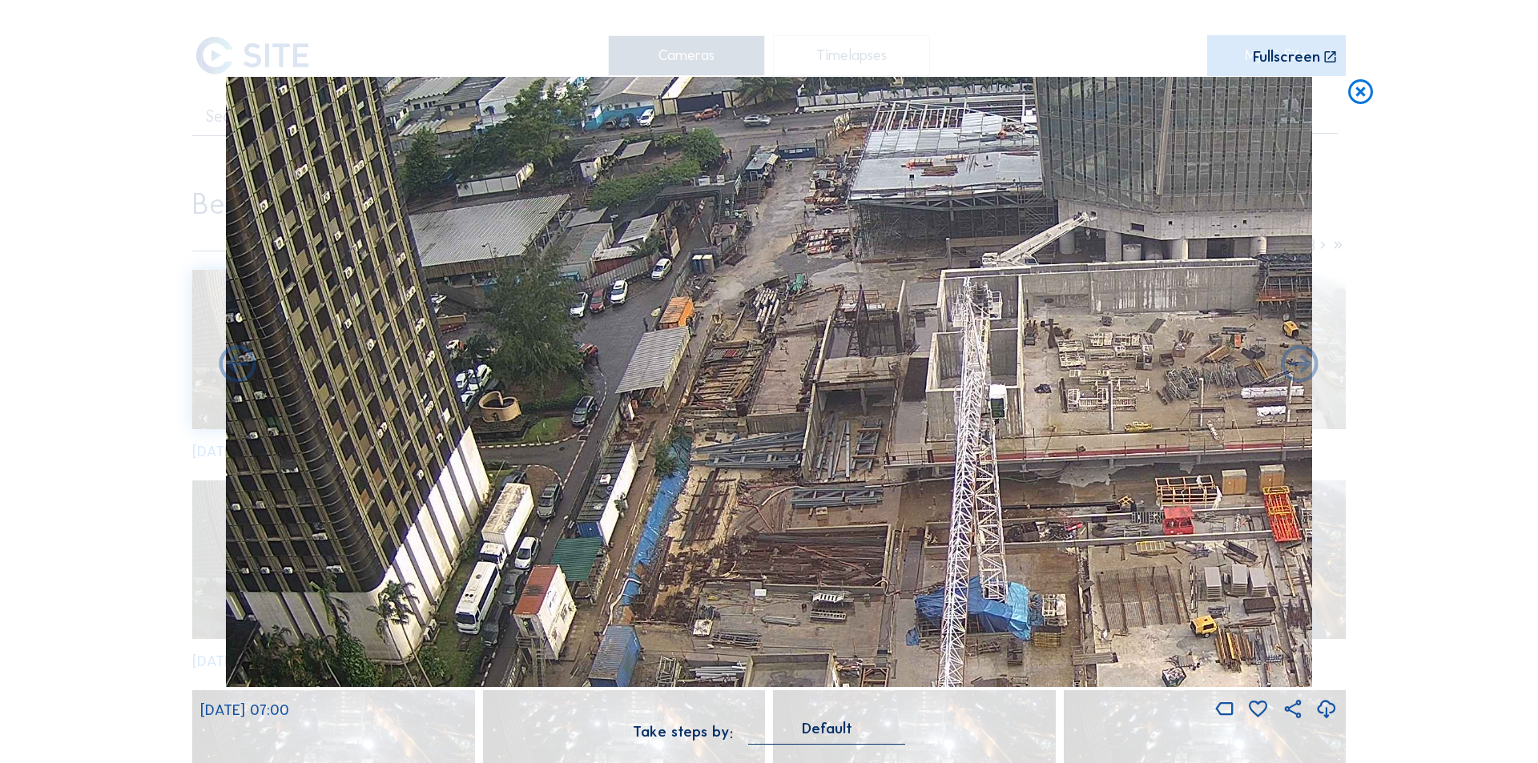
drag, startPoint x: 1076, startPoint y: 399, endPoint x: 1010, endPoint y: 472, distance: 98.1
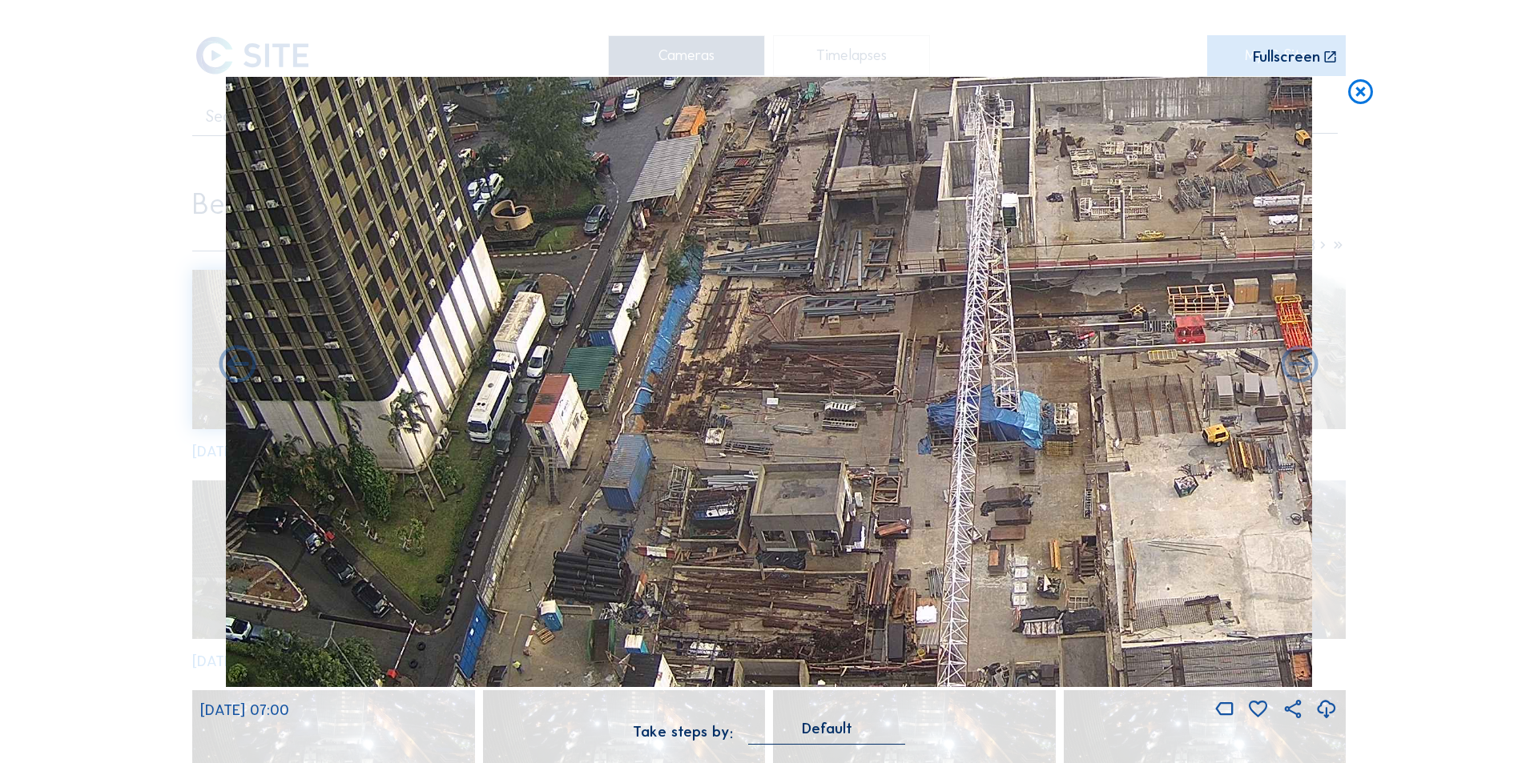
drag, startPoint x: 1011, startPoint y: 583, endPoint x: 1031, endPoint y: 341, distance: 242.7
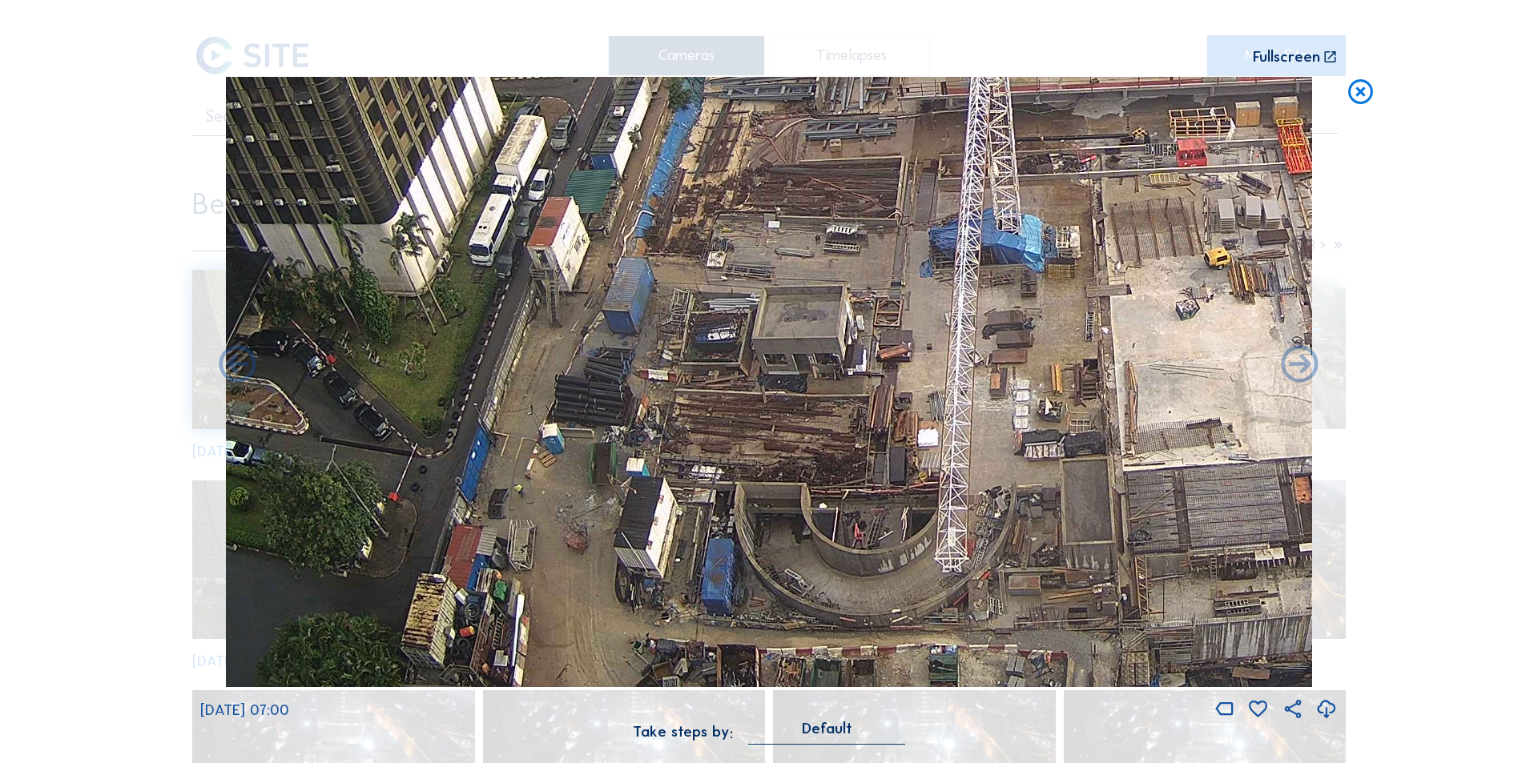
drag, startPoint x: 1054, startPoint y: 508, endPoint x: 1049, endPoint y: 362, distance: 145.9
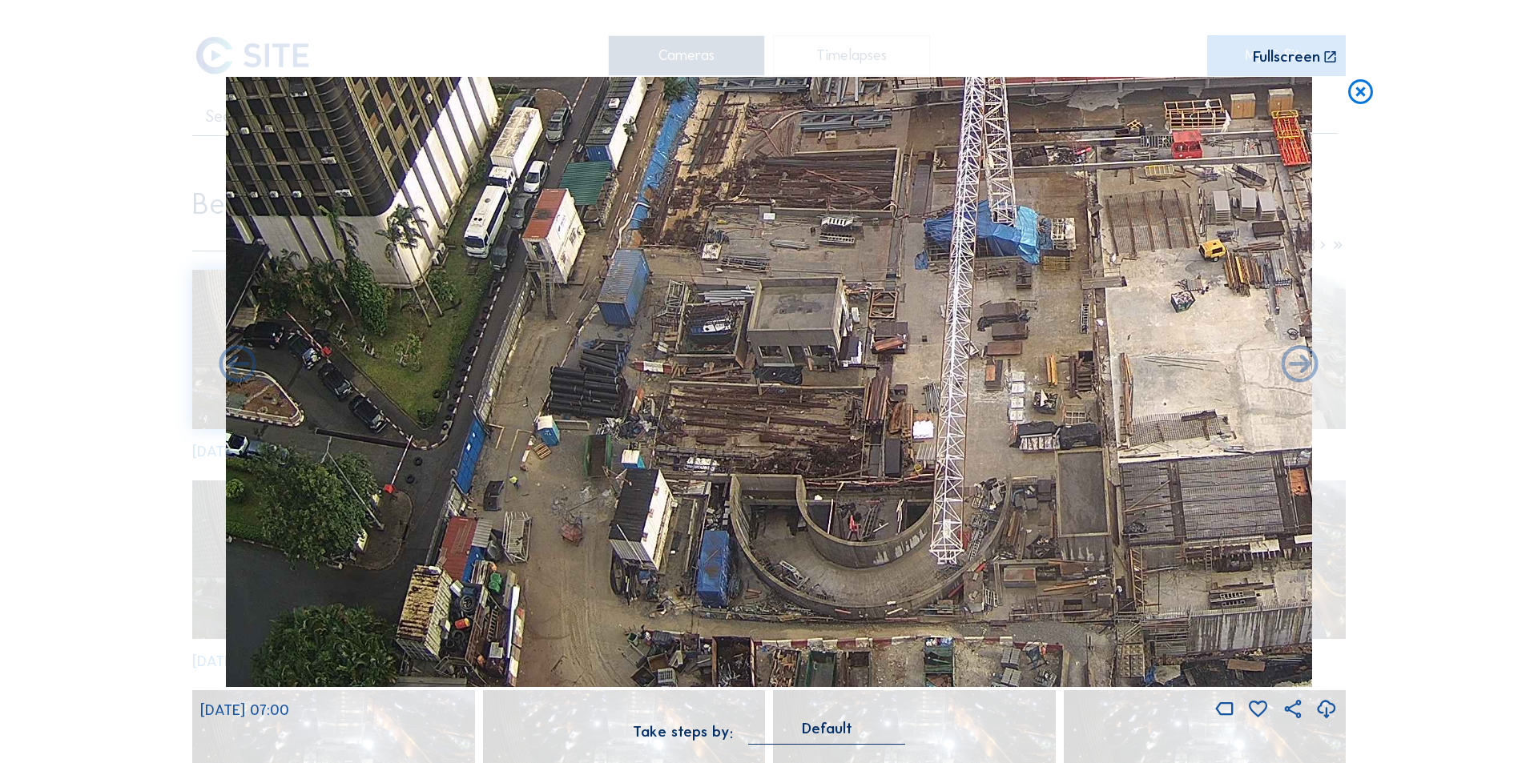
drag, startPoint x: 1054, startPoint y: 513, endPoint x: 1049, endPoint y: 372, distance: 141.1
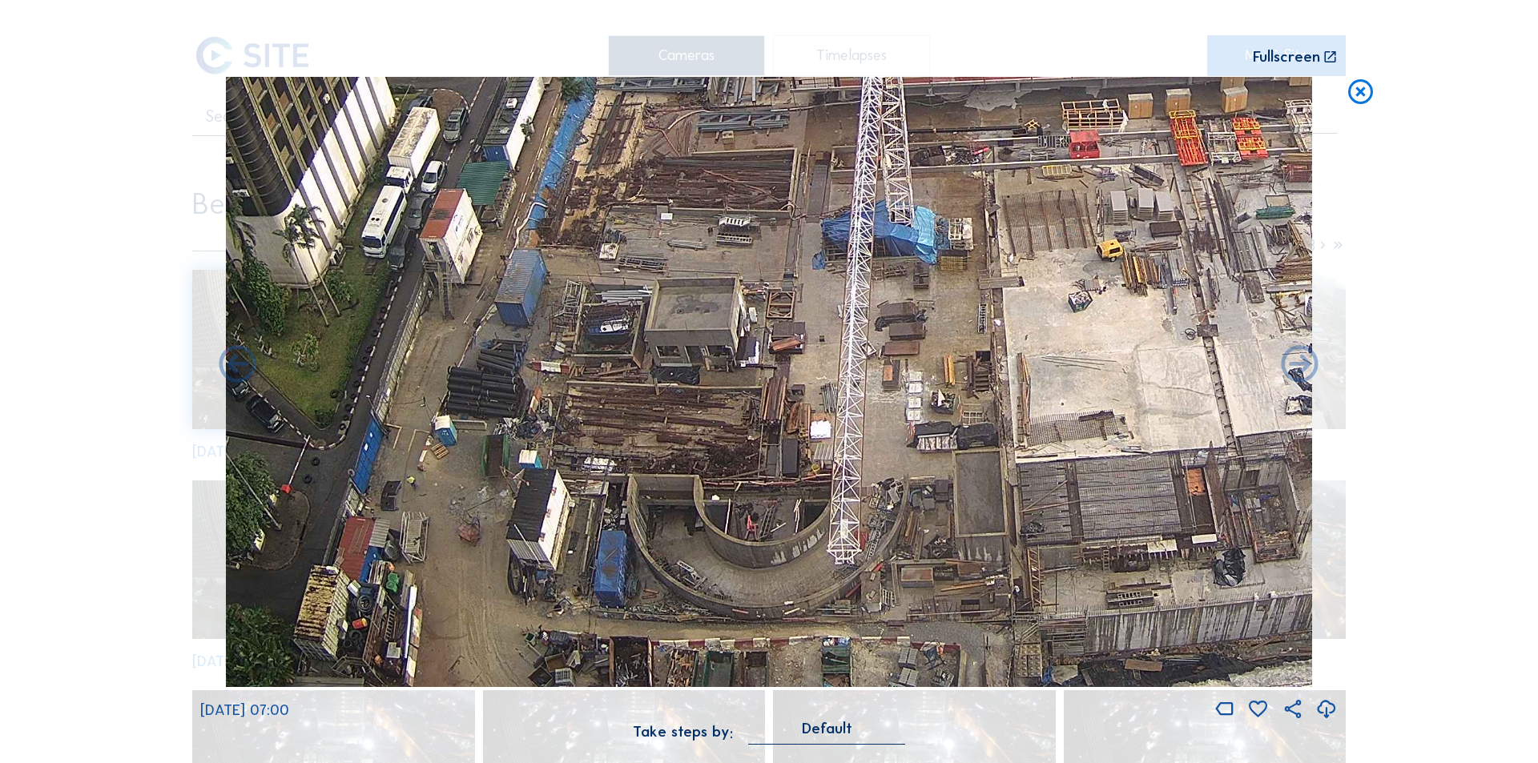
drag, startPoint x: 918, startPoint y: 357, endPoint x: 864, endPoint y: 358, distance: 53.7
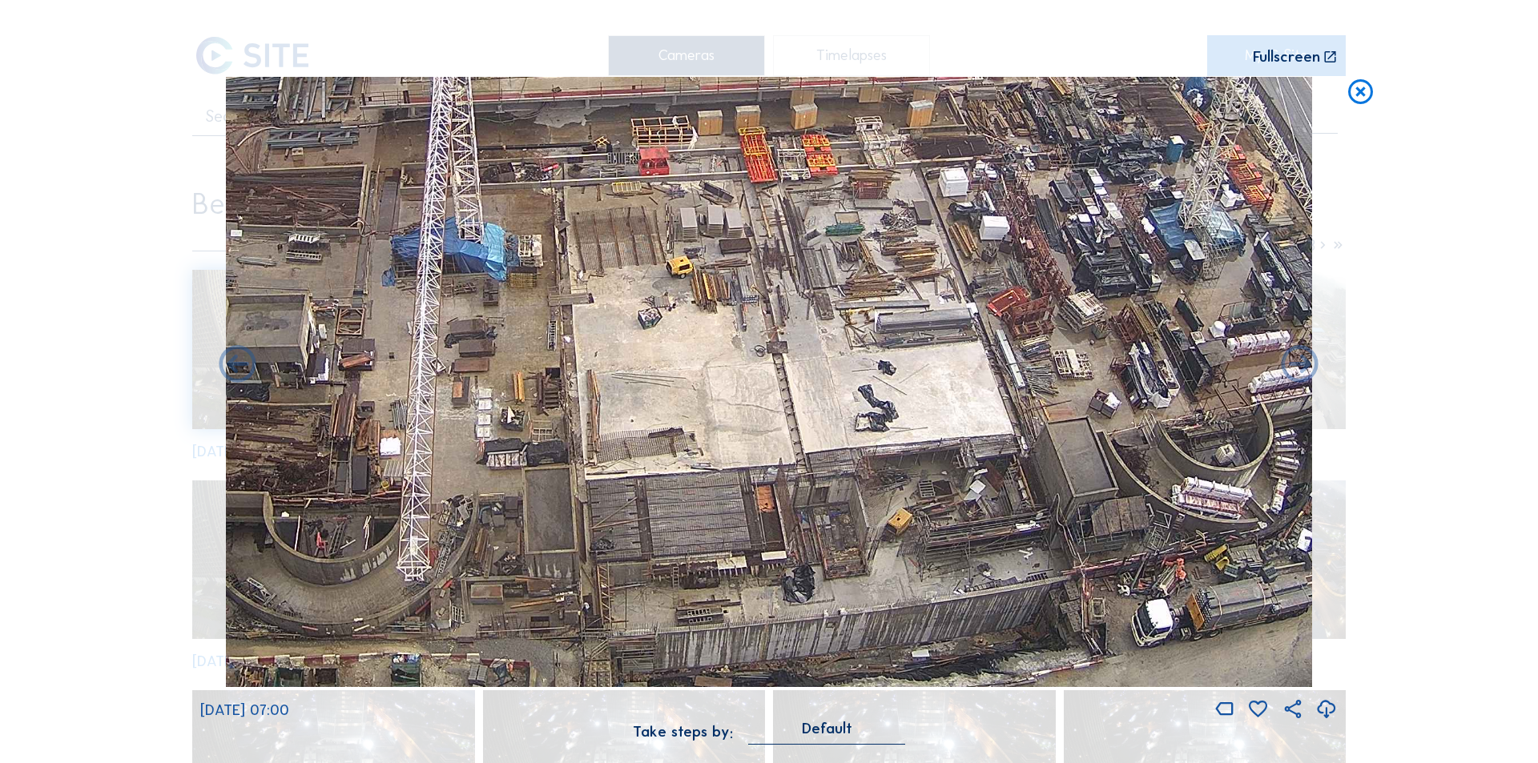
drag, startPoint x: 1146, startPoint y: 380, endPoint x: 742, endPoint y: 397, distance: 404.9
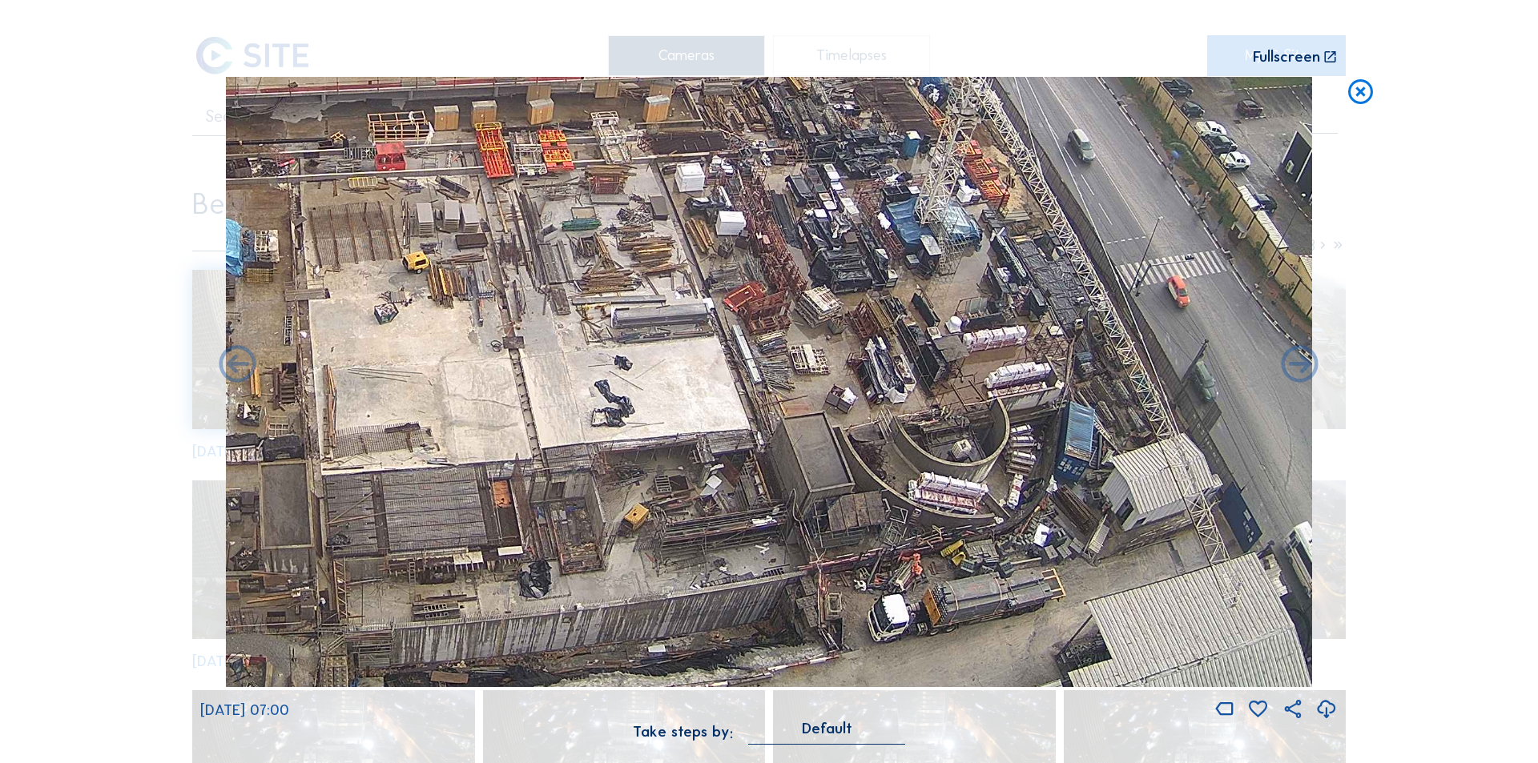
drag, startPoint x: 820, startPoint y: 397, endPoint x: 803, endPoint y: 397, distance: 17.6
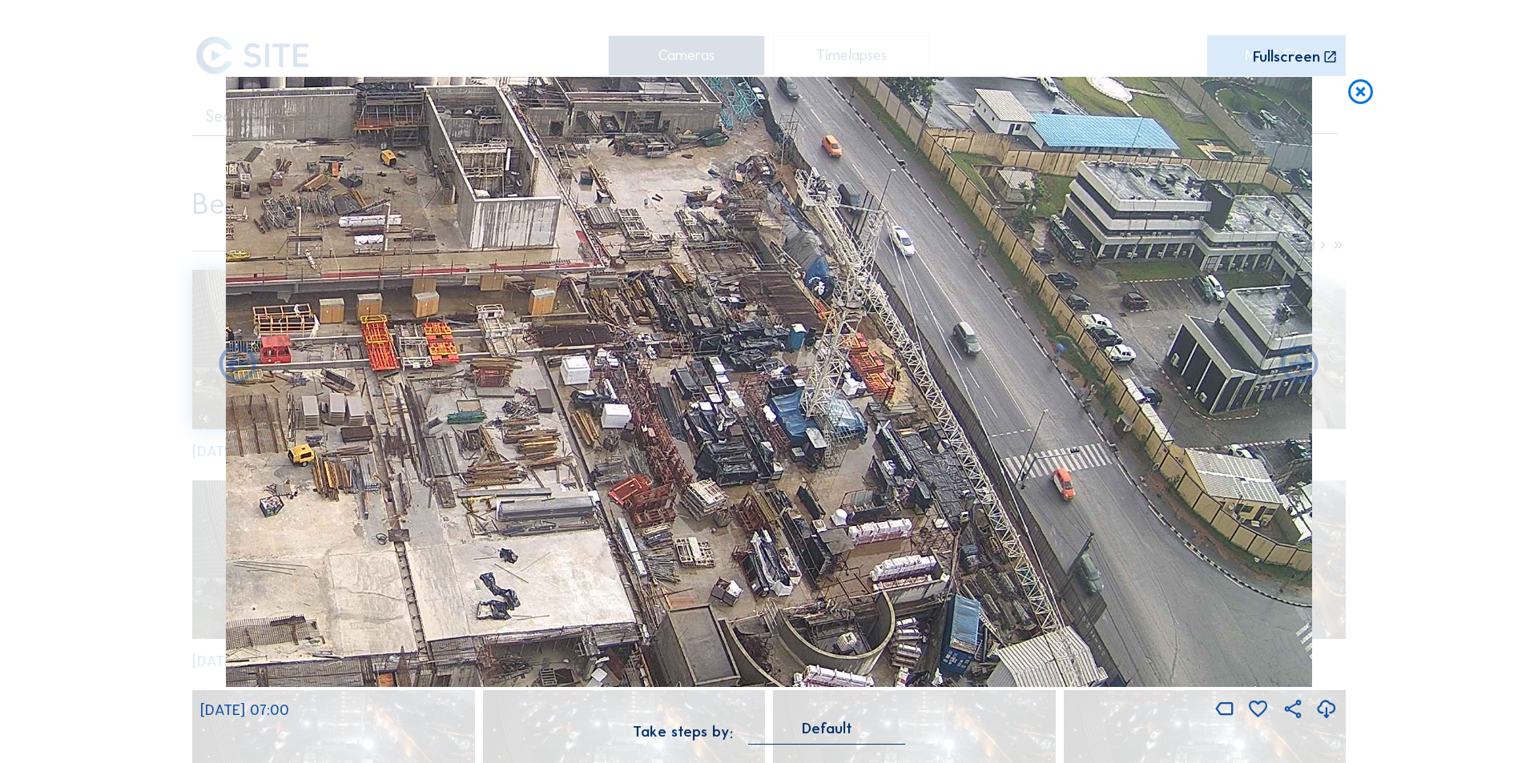
drag, startPoint x: 885, startPoint y: 392, endPoint x: 808, endPoint y: 519, distance: 148.8
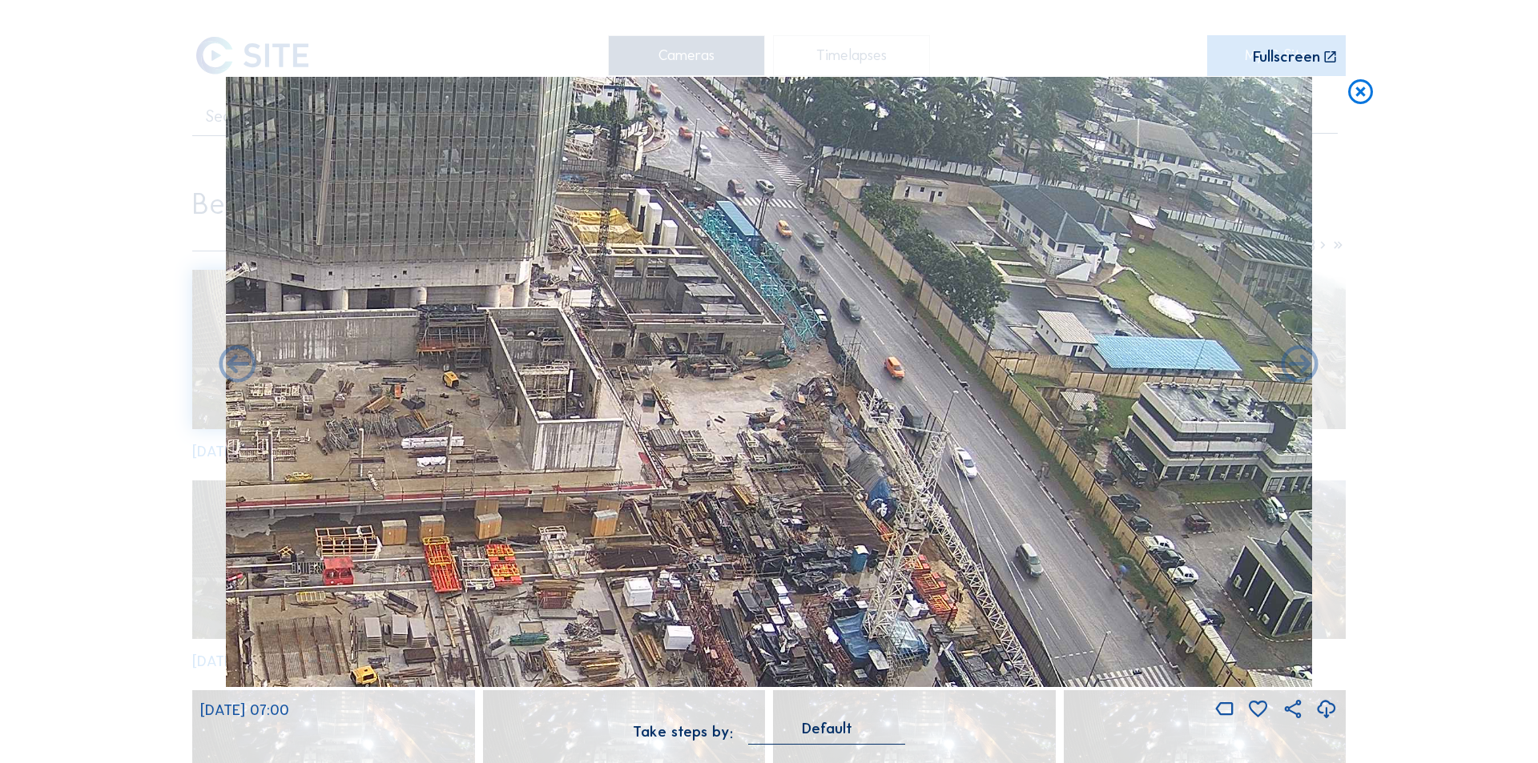
drag, startPoint x: 744, startPoint y: 364, endPoint x: 806, endPoint y: 574, distance: 218.8
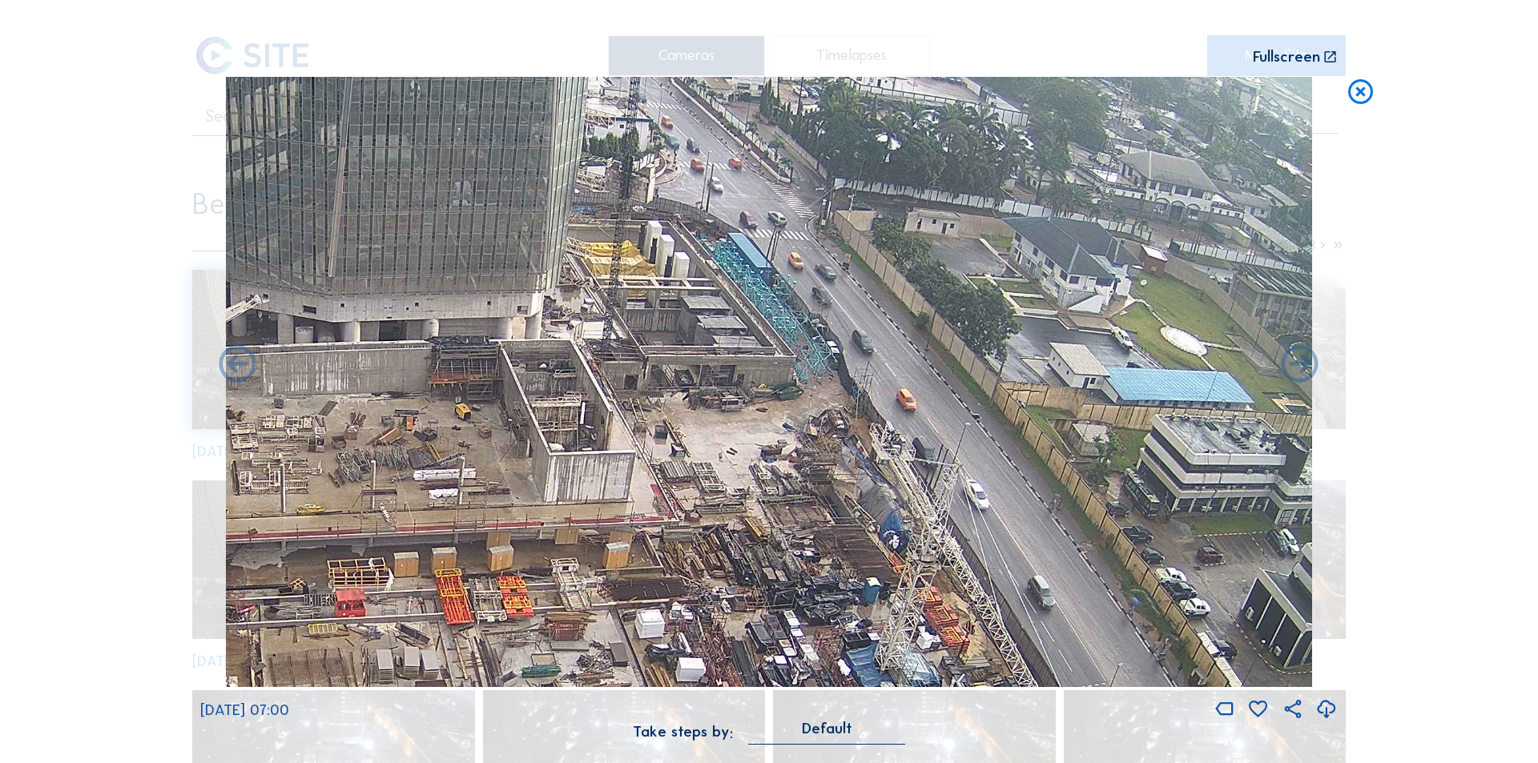
drag, startPoint x: 791, startPoint y: 508, endPoint x: 796, endPoint y: 526, distance: 19.0
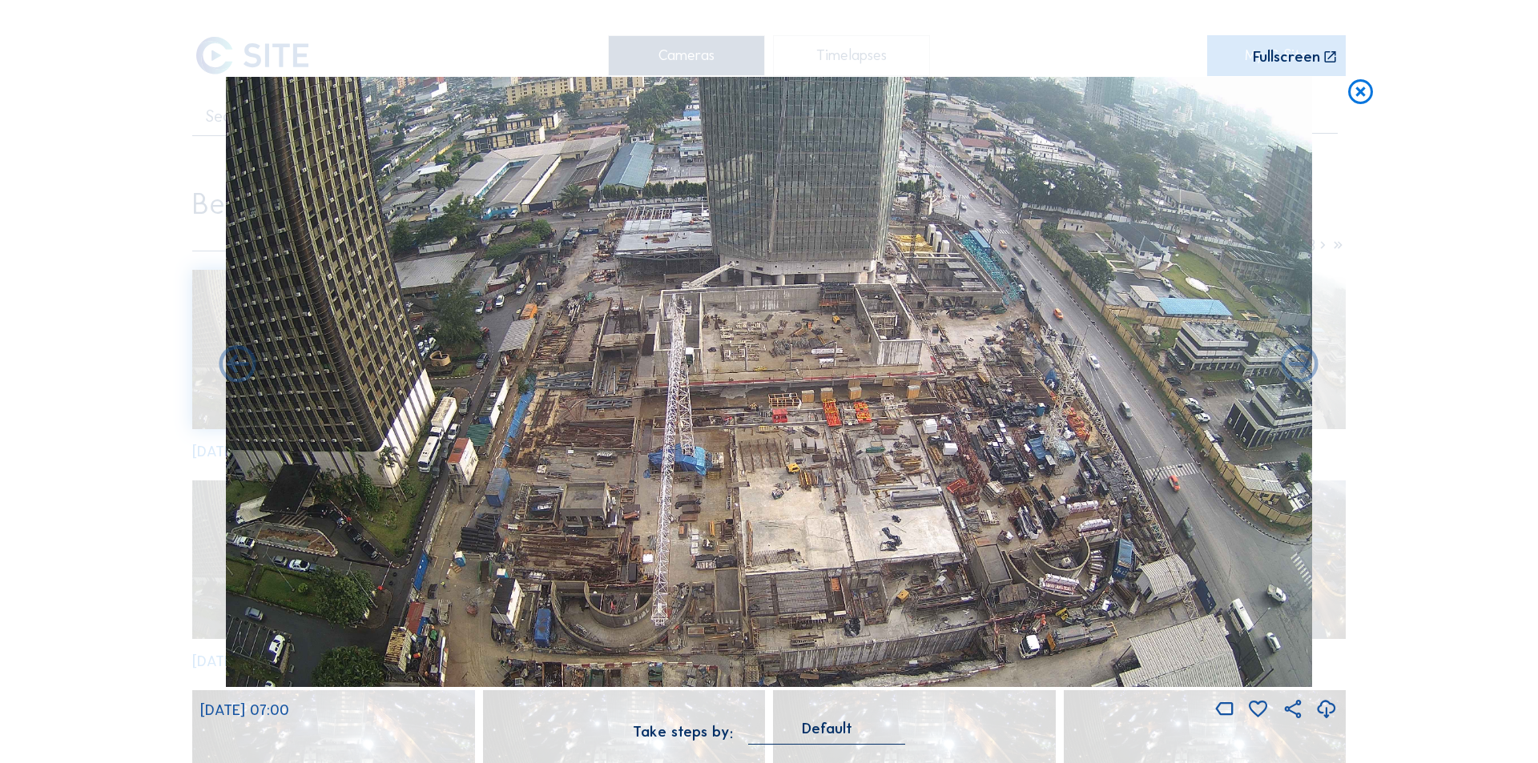
drag, startPoint x: 899, startPoint y: 524, endPoint x: 864, endPoint y: 384, distance: 144.5
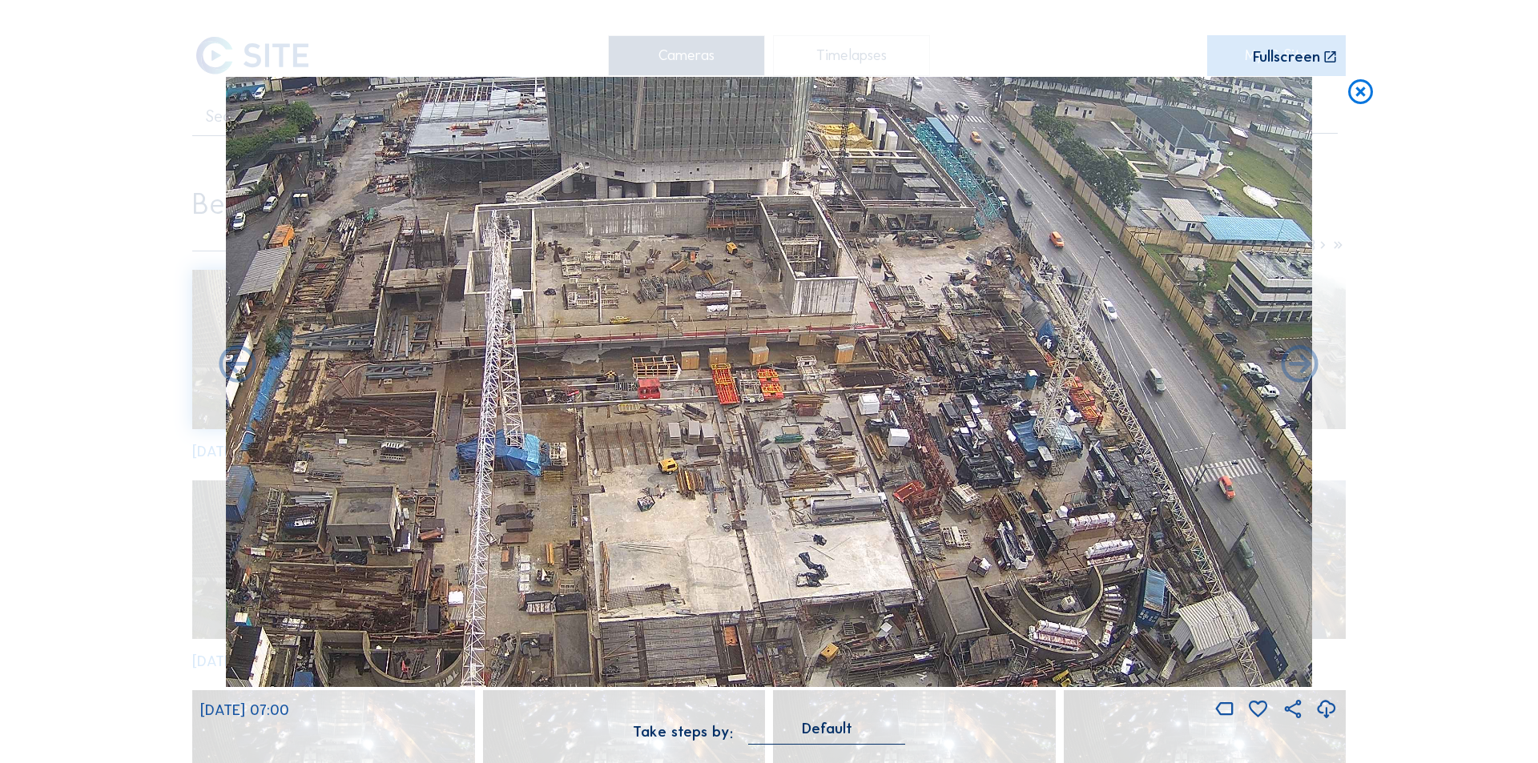
click at [1349, 96] on icon at bounding box center [1361, 92] width 30 height 30
